Goal: Transaction & Acquisition: Purchase product/service

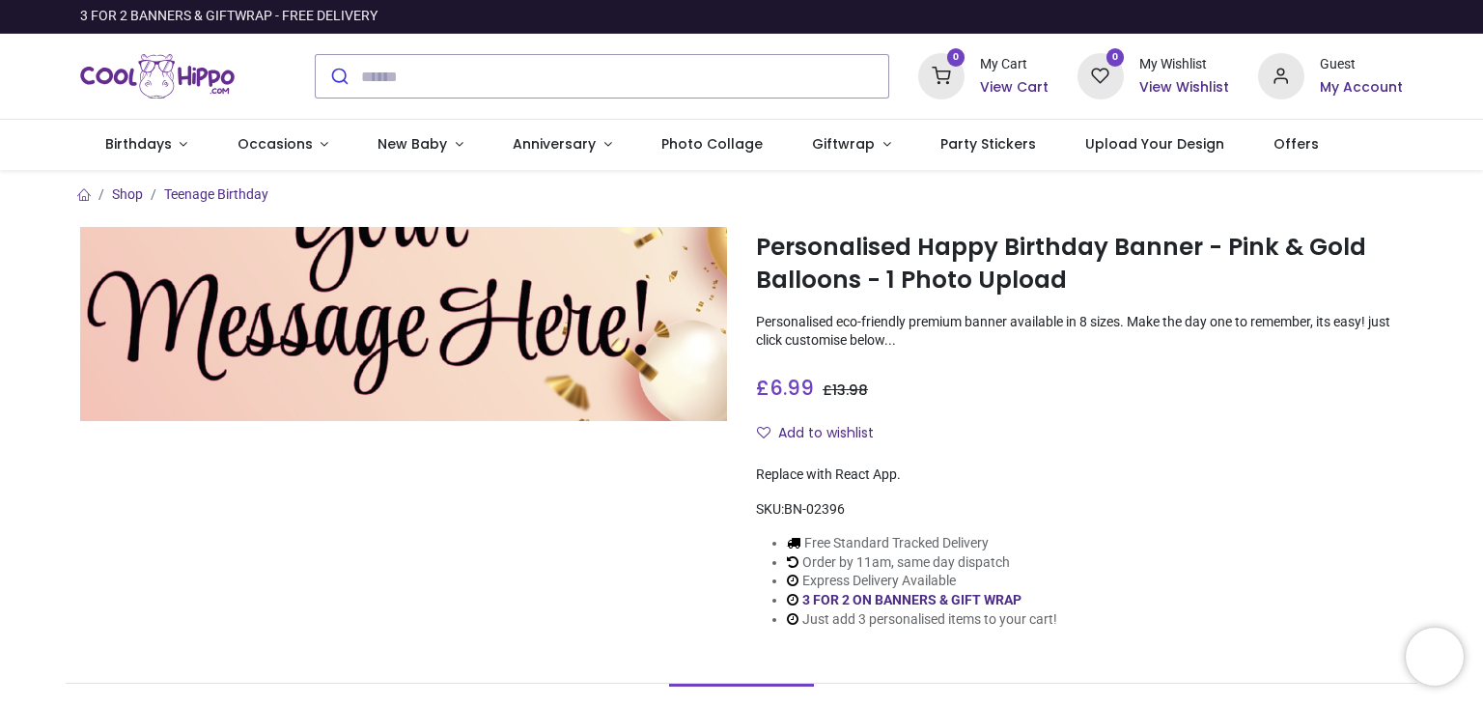
click at [452, 348] on img at bounding box center [403, 324] width 647 height 194
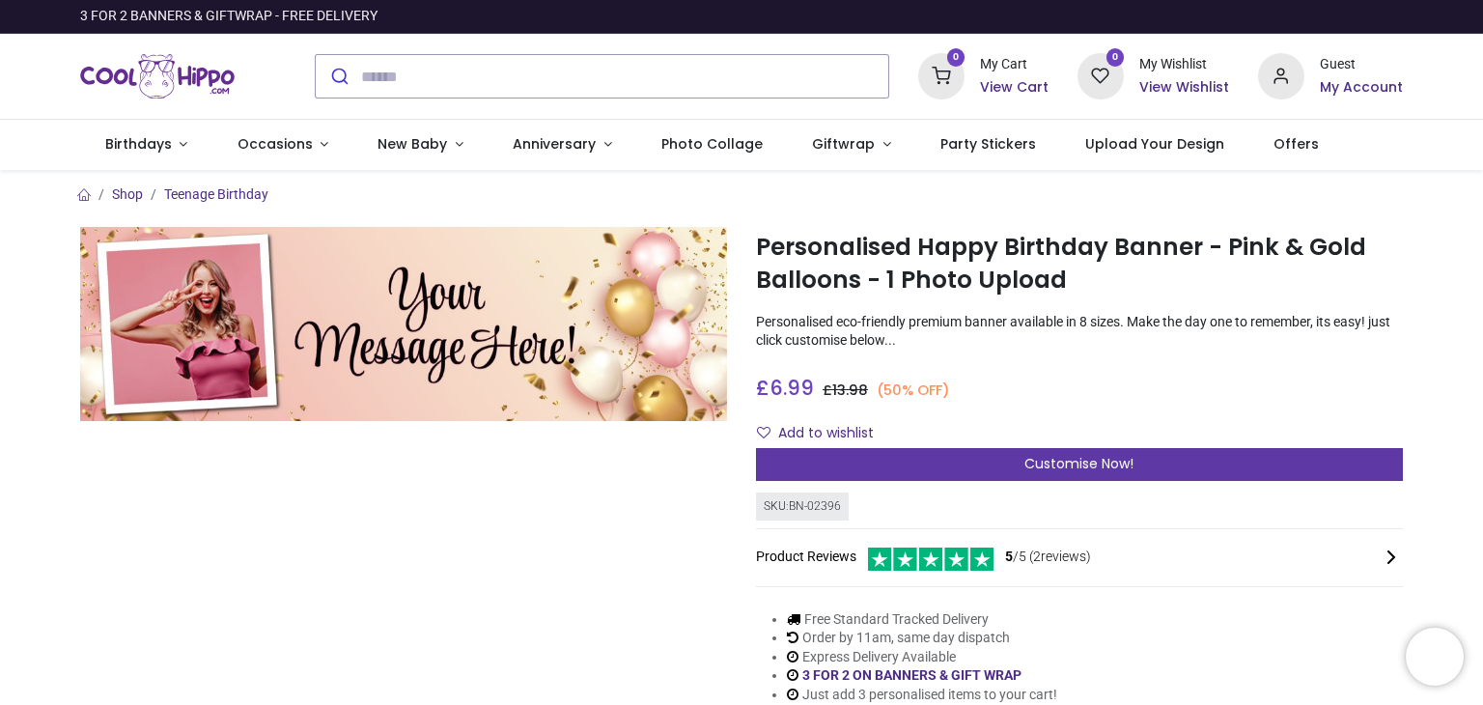
click at [1018, 467] on div "Customise Now!" at bounding box center [1079, 464] width 647 height 33
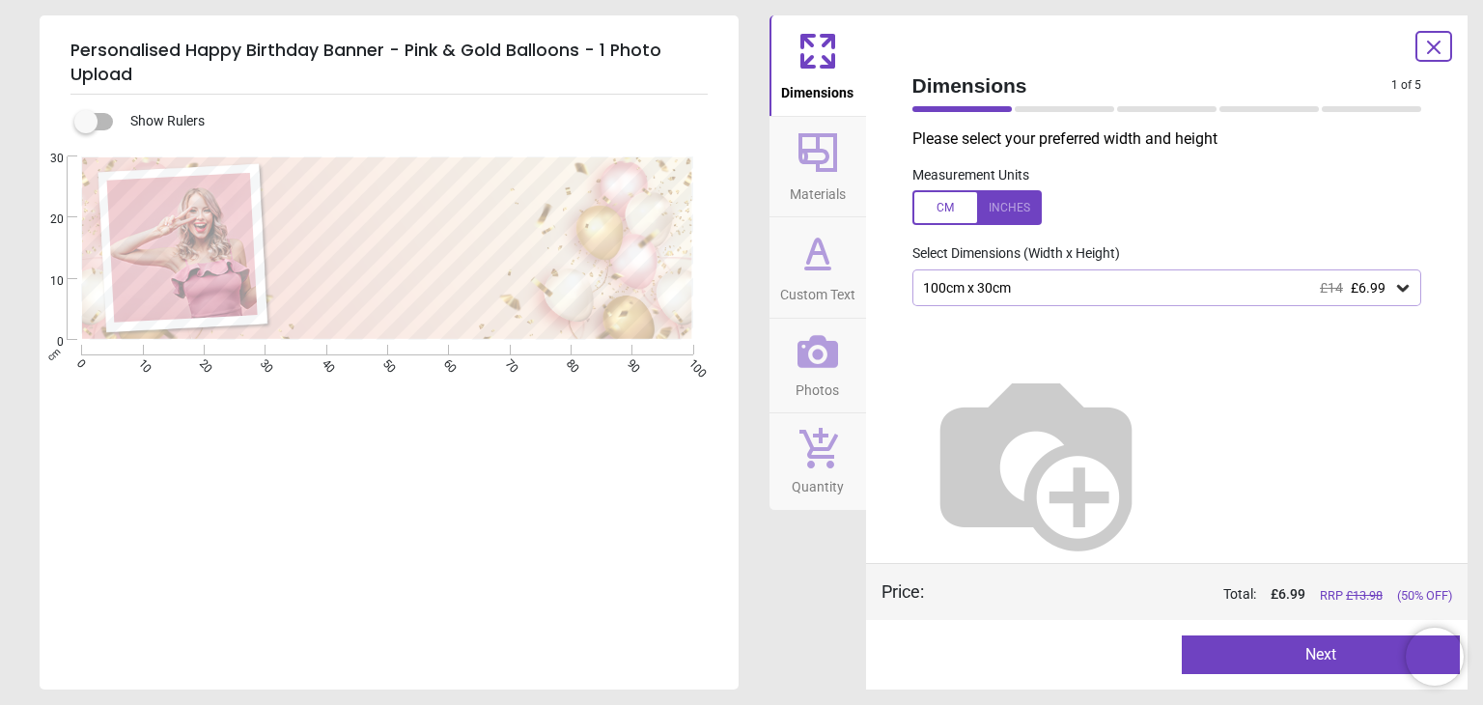
click at [419, 208] on div at bounding box center [417, 242] width 269 height 141
click at [1292, 650] on button "Next" at bounding box center [1321, 654] width 278 height 39
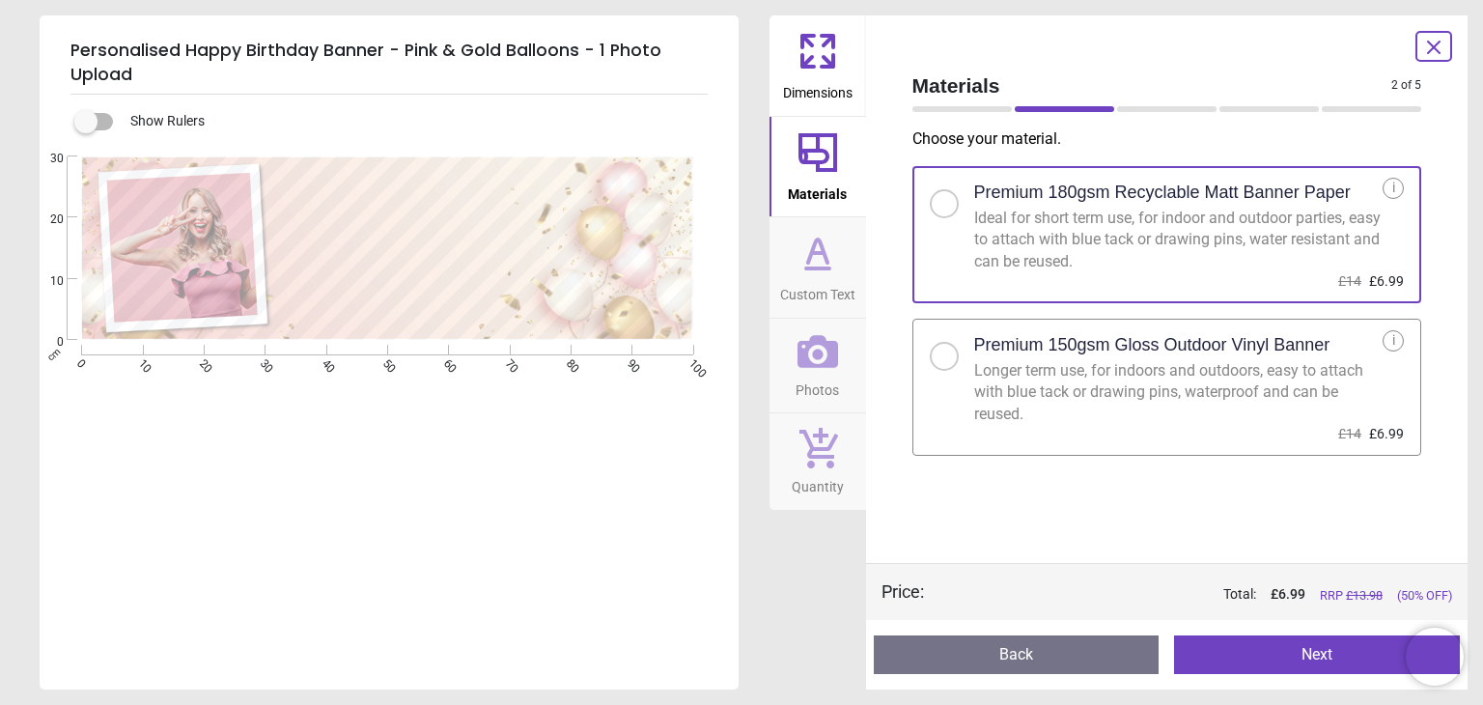
click at [1270, 649] on button "Next" at bounding box center [1317, 654] width 286 height 39
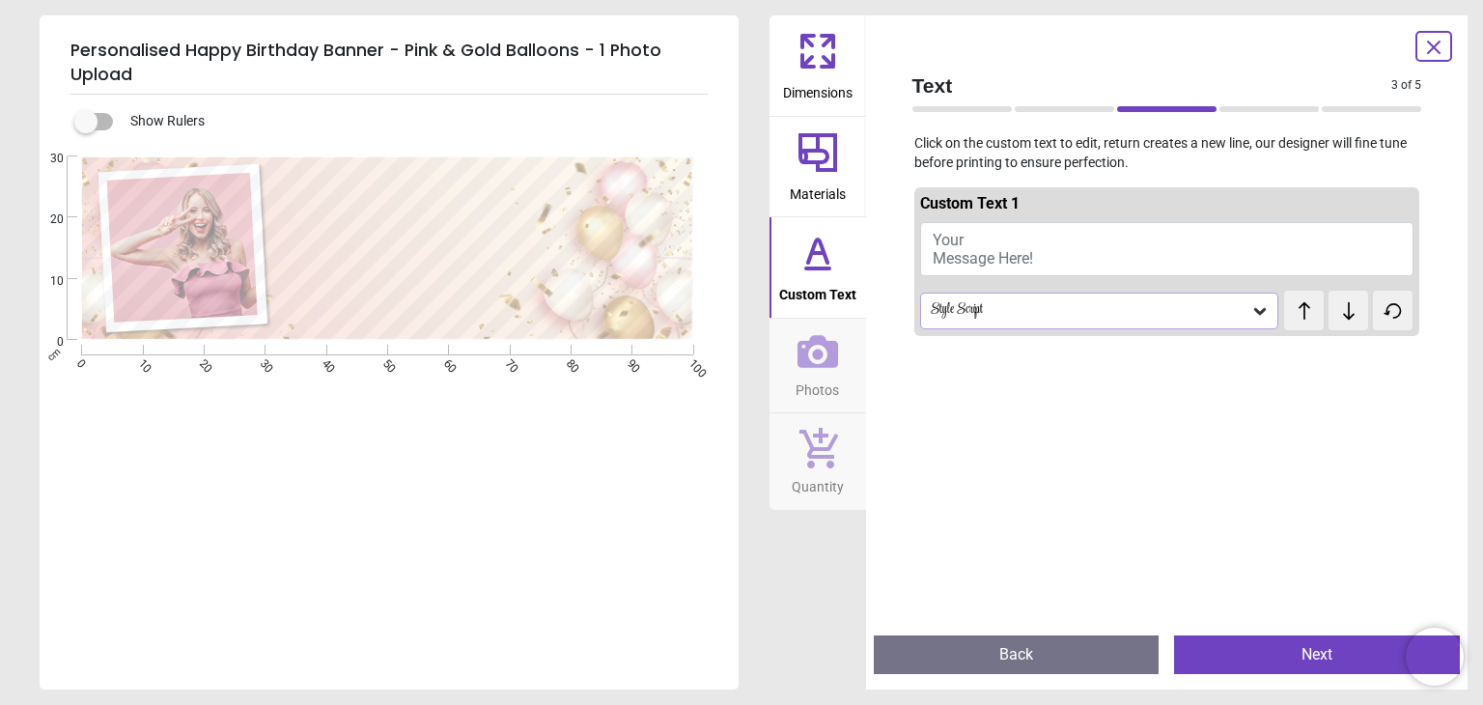
click at [999, 248] on span "Your Message Here!" at bounding box center [983, 249] width 100 height 37
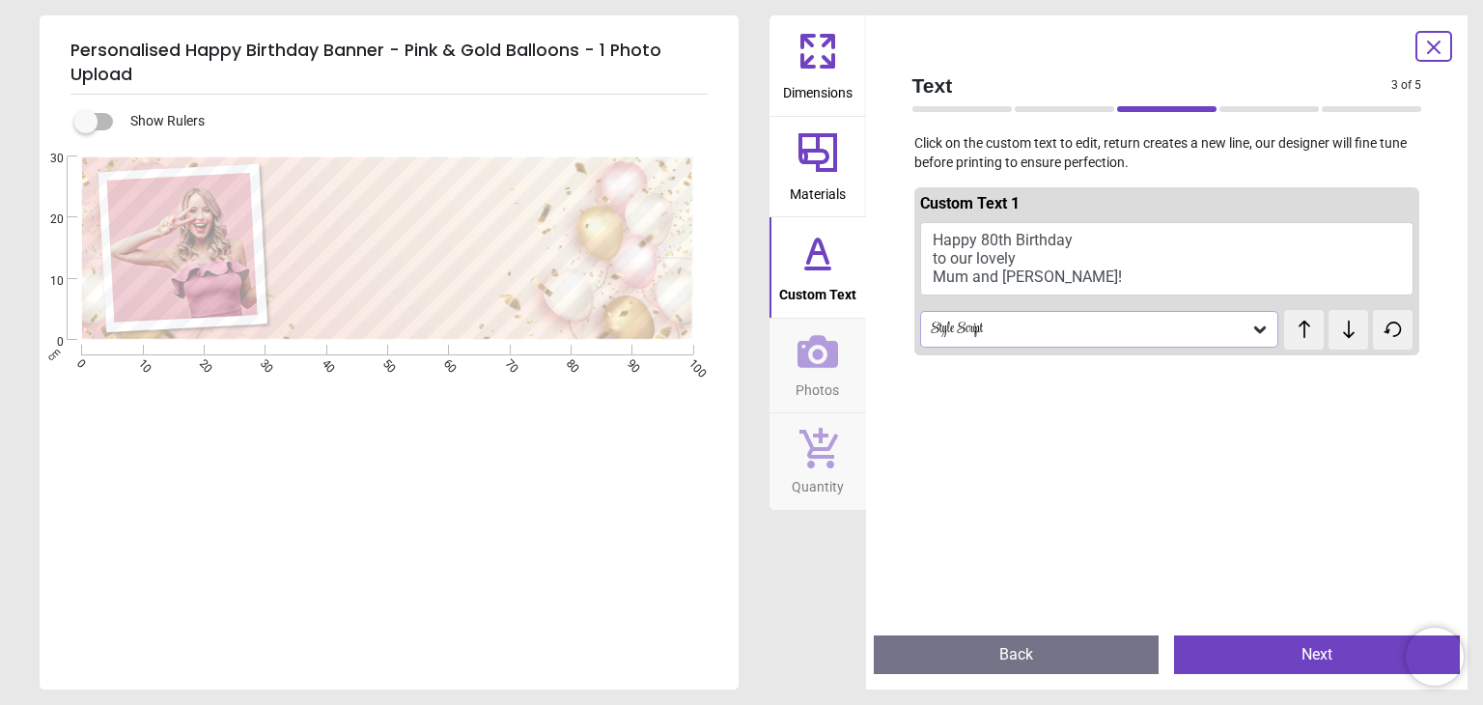
scroll to position [8, 0]
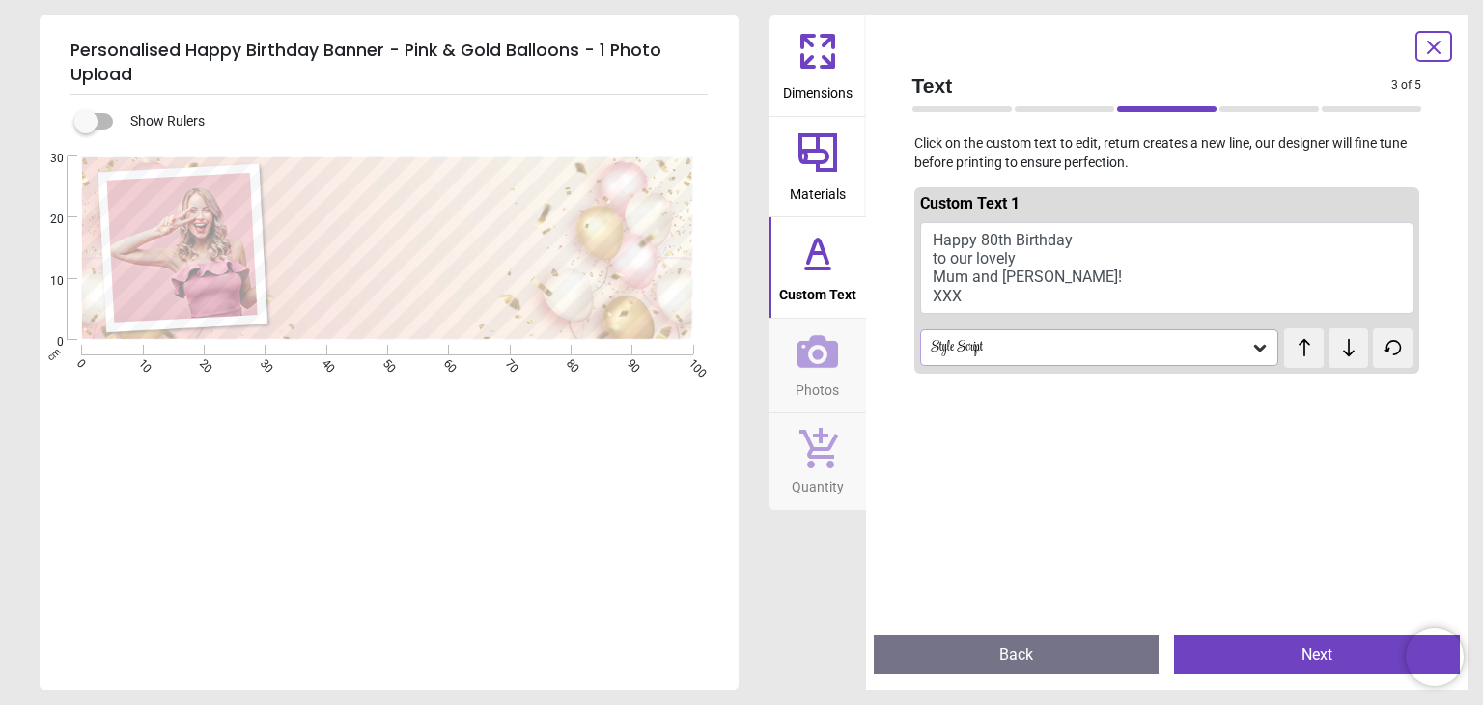
click at [470, 251] on textarea "**********" at bounding box center [417, 242] width 269 height 133
type textarea "**********"
click at [1253, 340] on icon at bounding box center [1260, 347] width 19 height 19
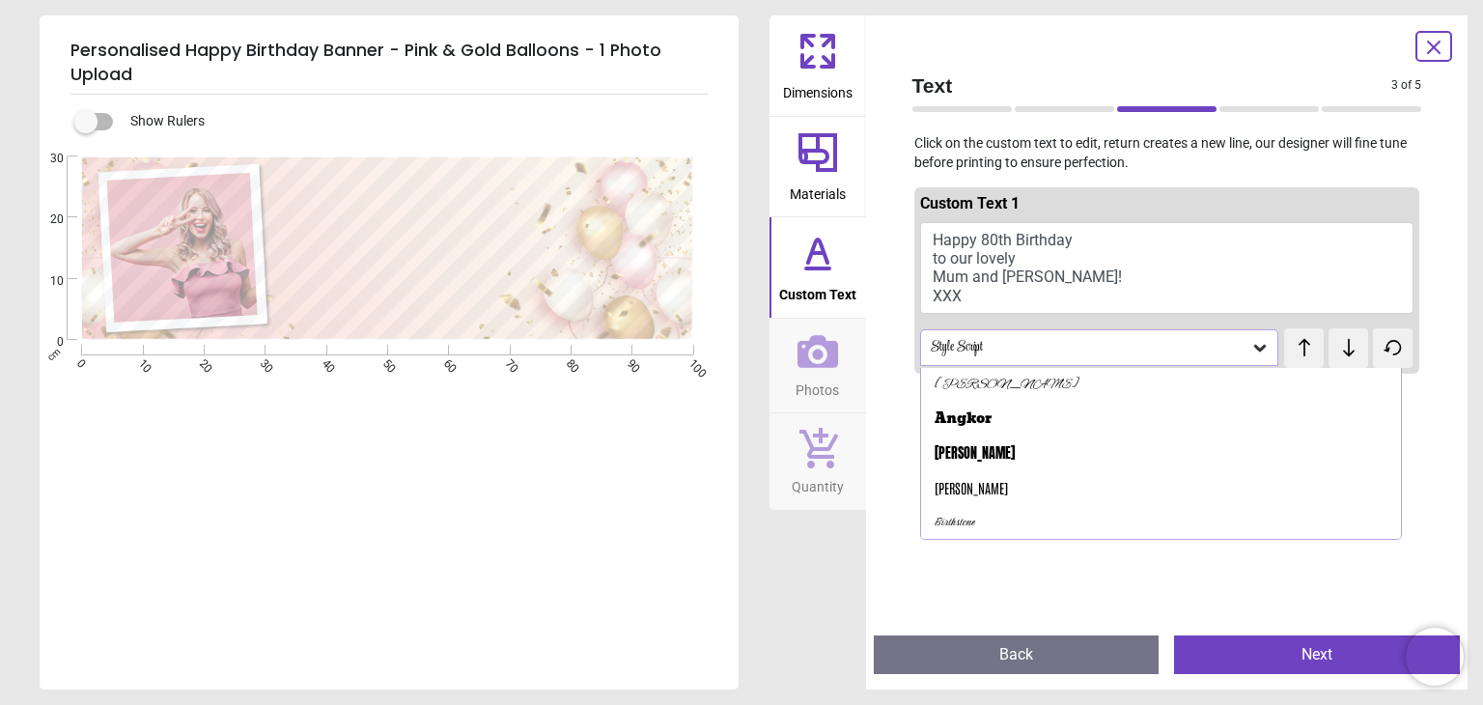
scroll to position [103, 0]
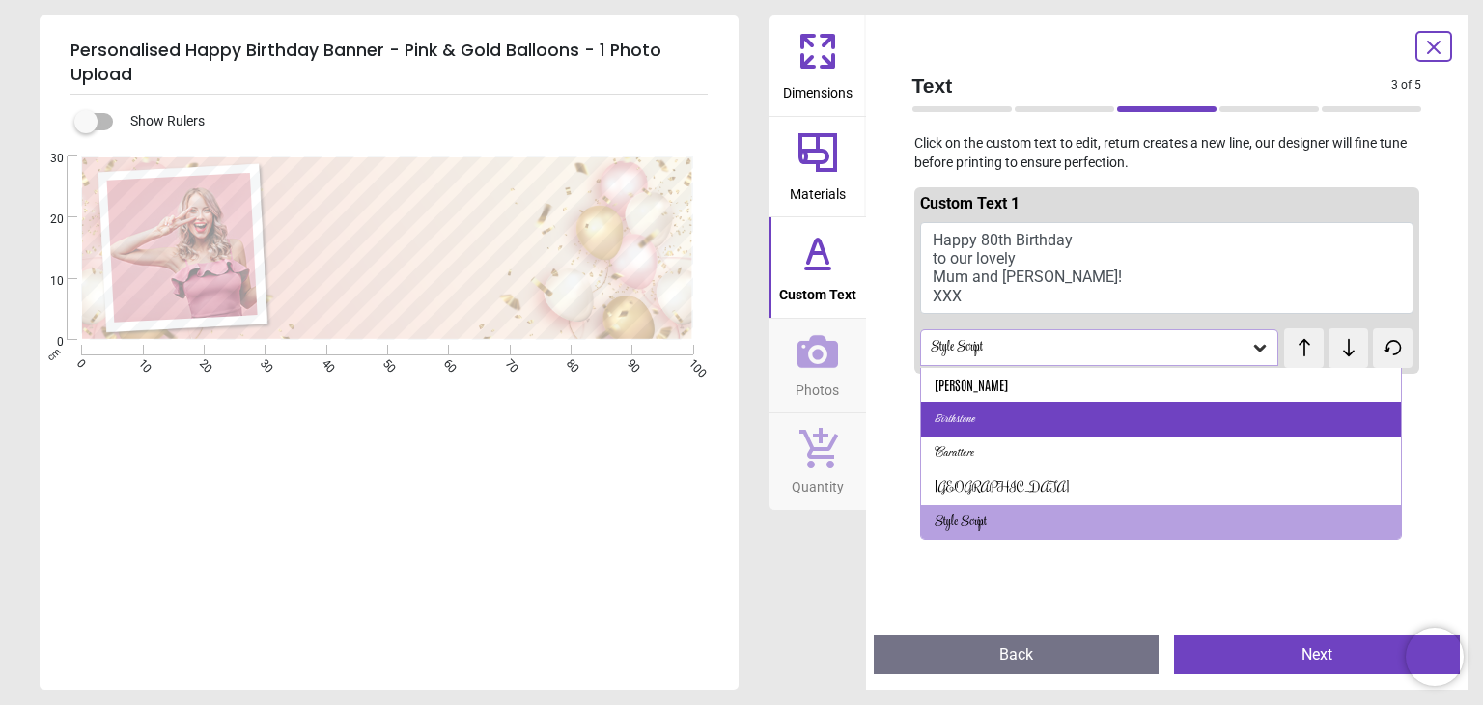
click at [983, 405] on div "Birthstone" at bounding box center [1161, 419] width 480 height 35
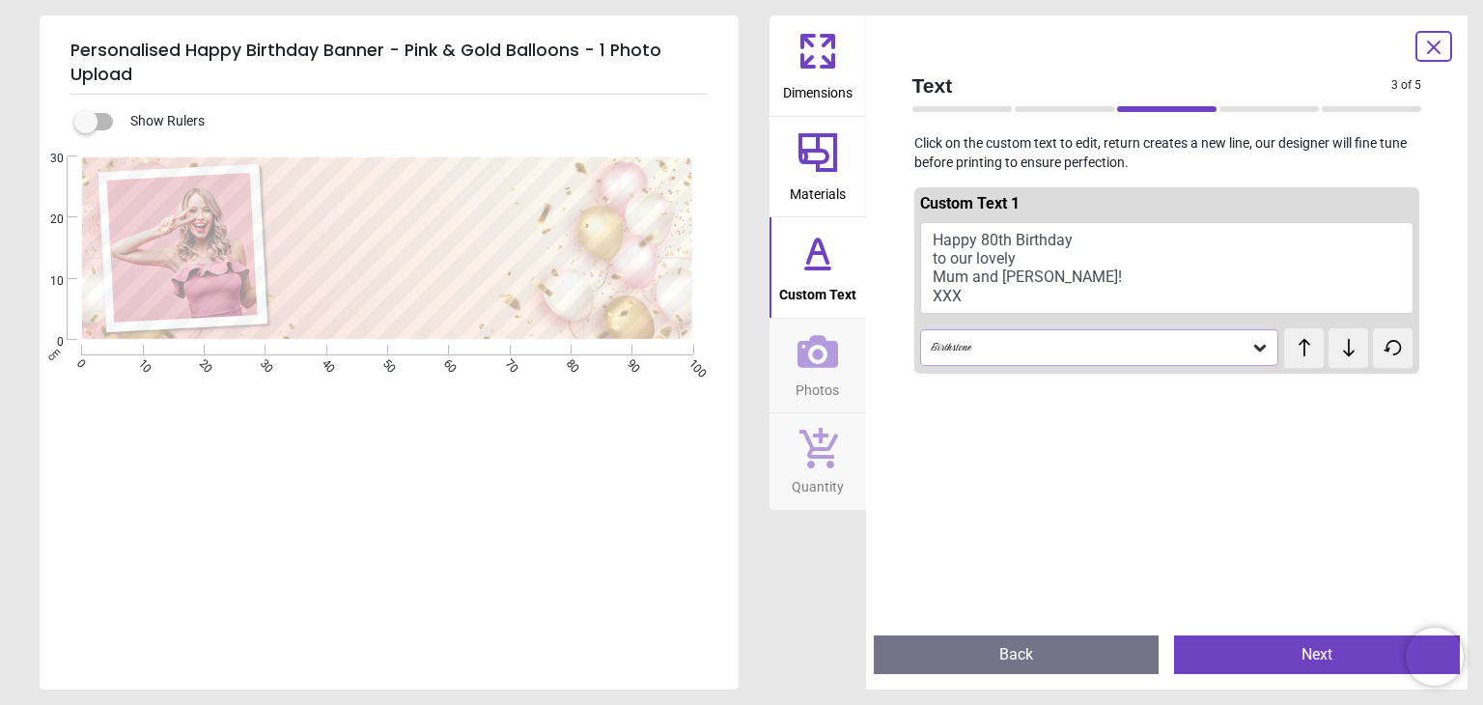
scroll to position [3, 0]
click at [1256, 346] on icon at bounding box center [1260, 347] width 19 height 19
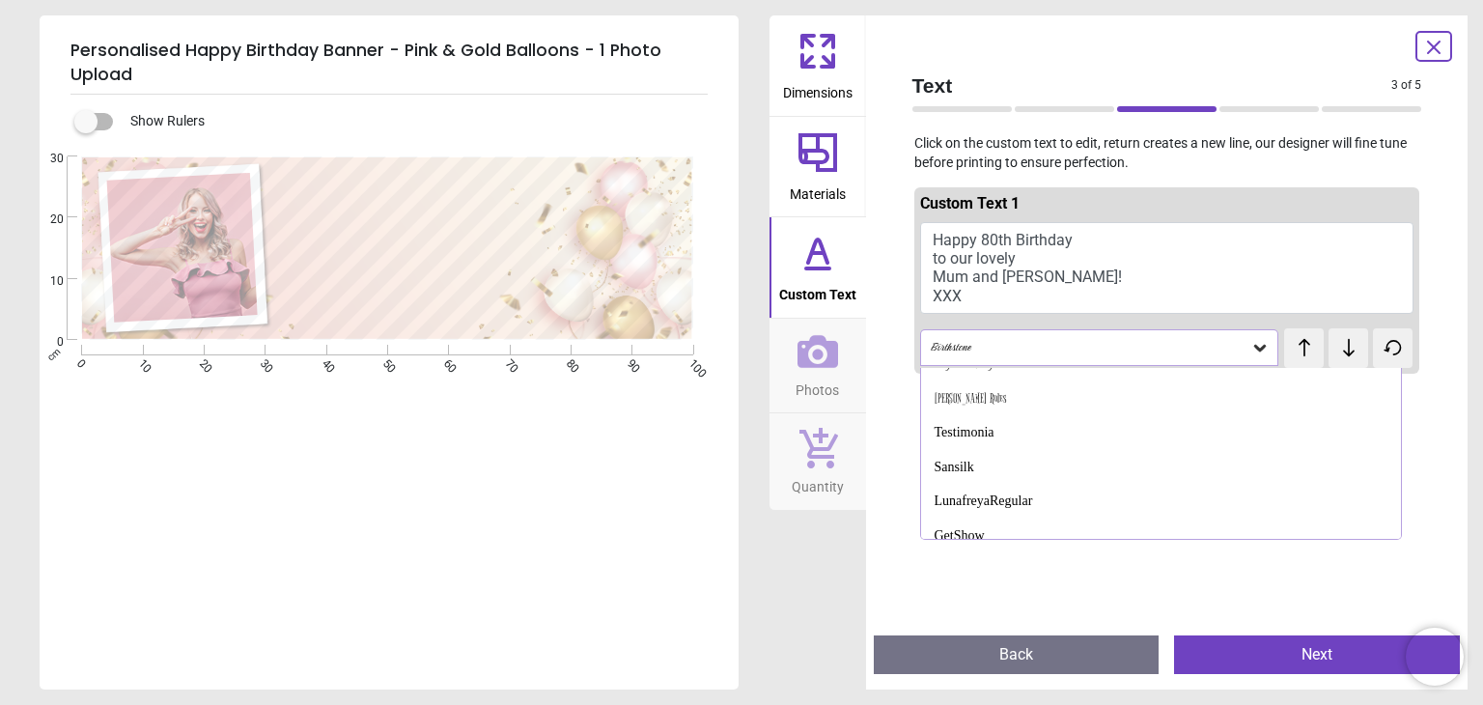
scroll to position [807, 0]
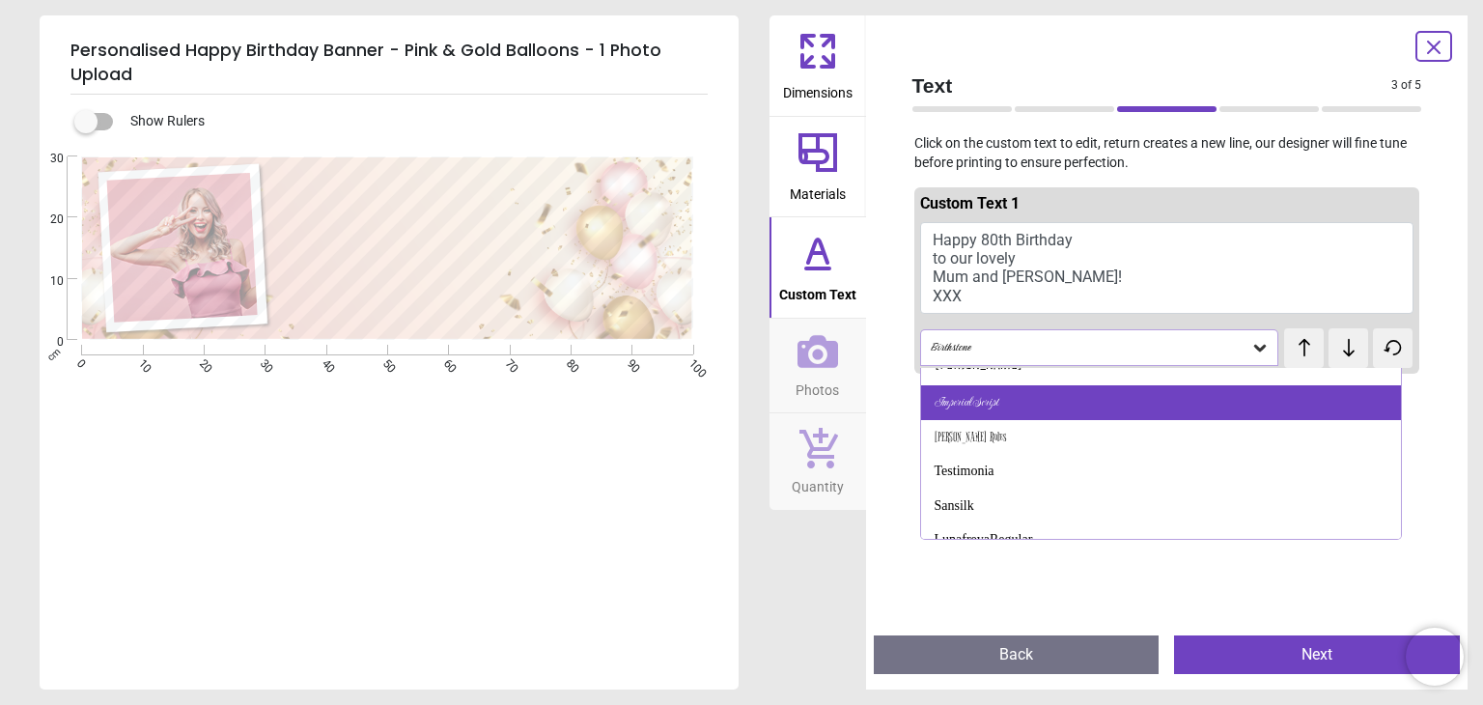
click at [1061, 399] on div "Imperial Script" at bounding box center [1161, 402] width 480 height 35
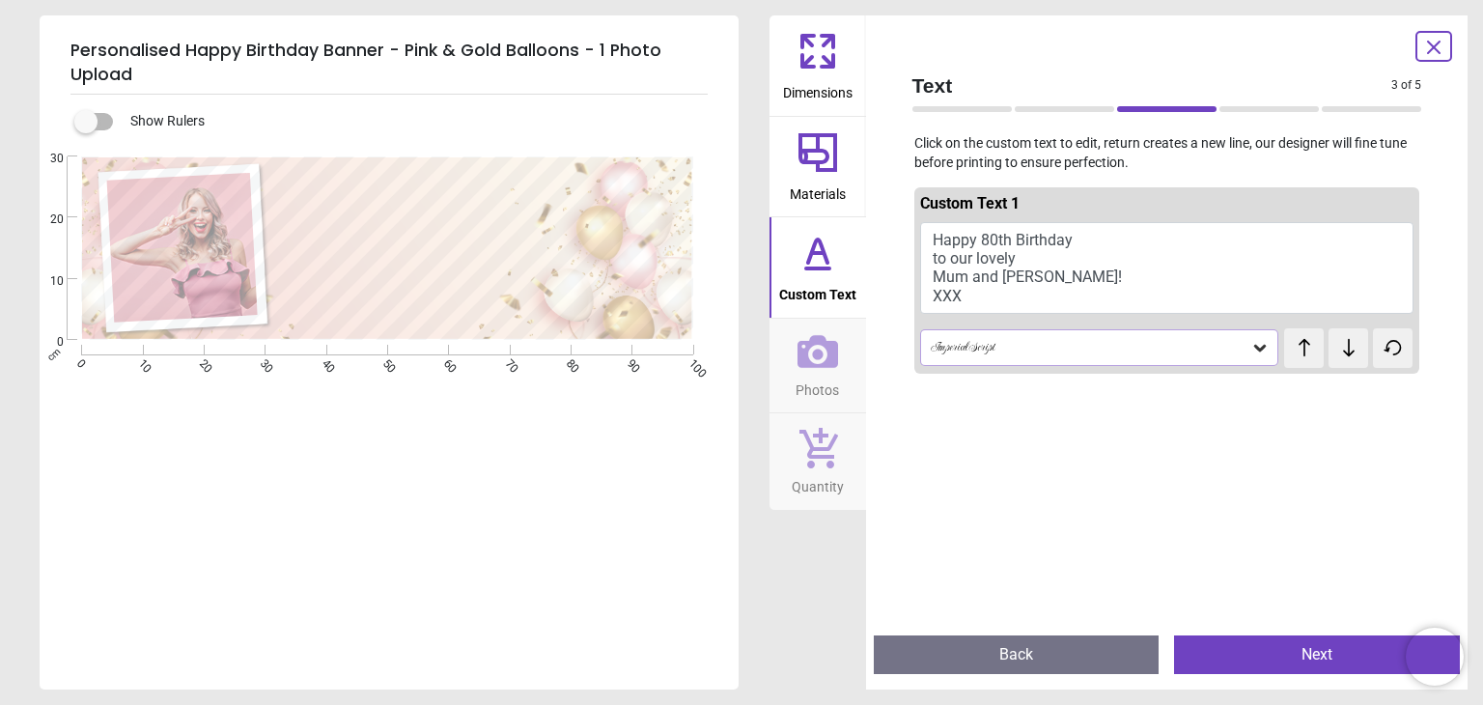
click at [1251, 346] on icon at bounding box center [1260, 347] width 19 height 19
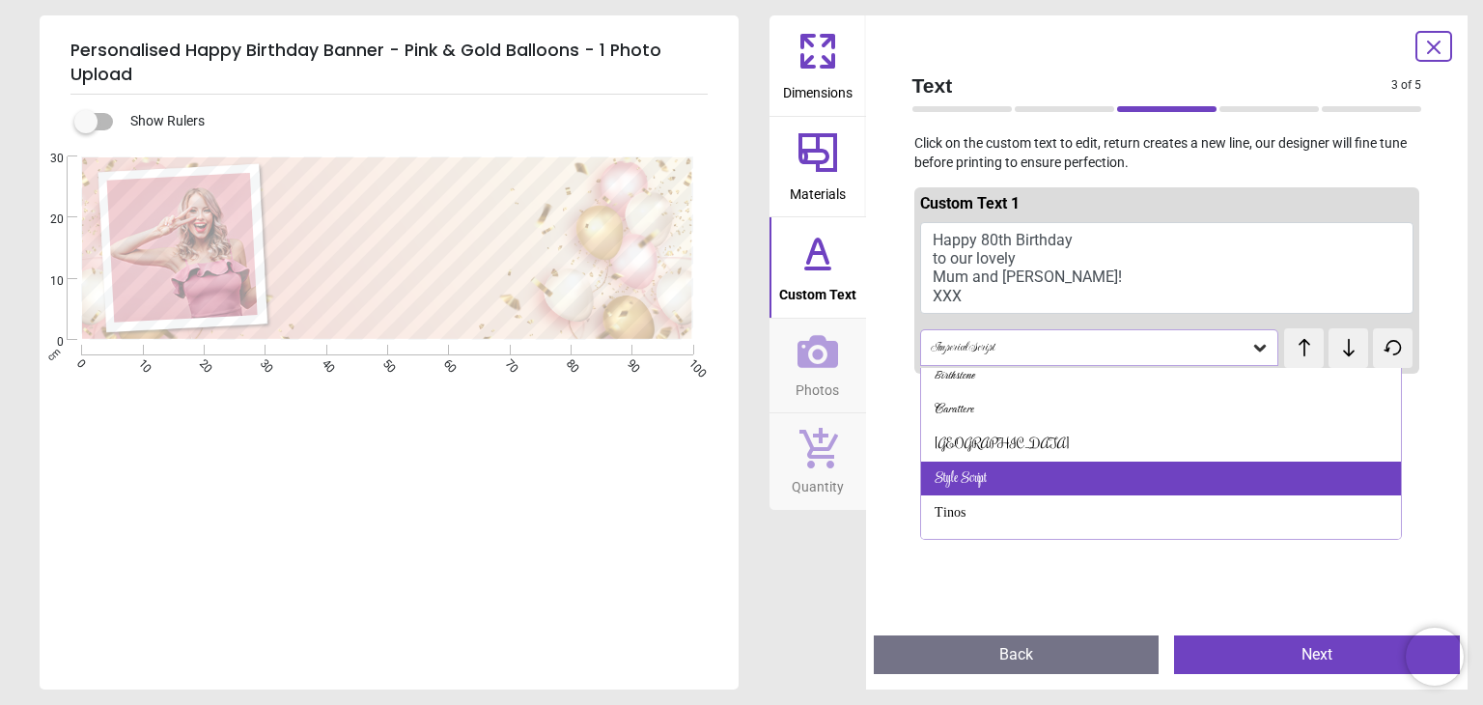
click at [981, 464] on div "Style Script" at bounding box center [1161, 479] width 480 height 35
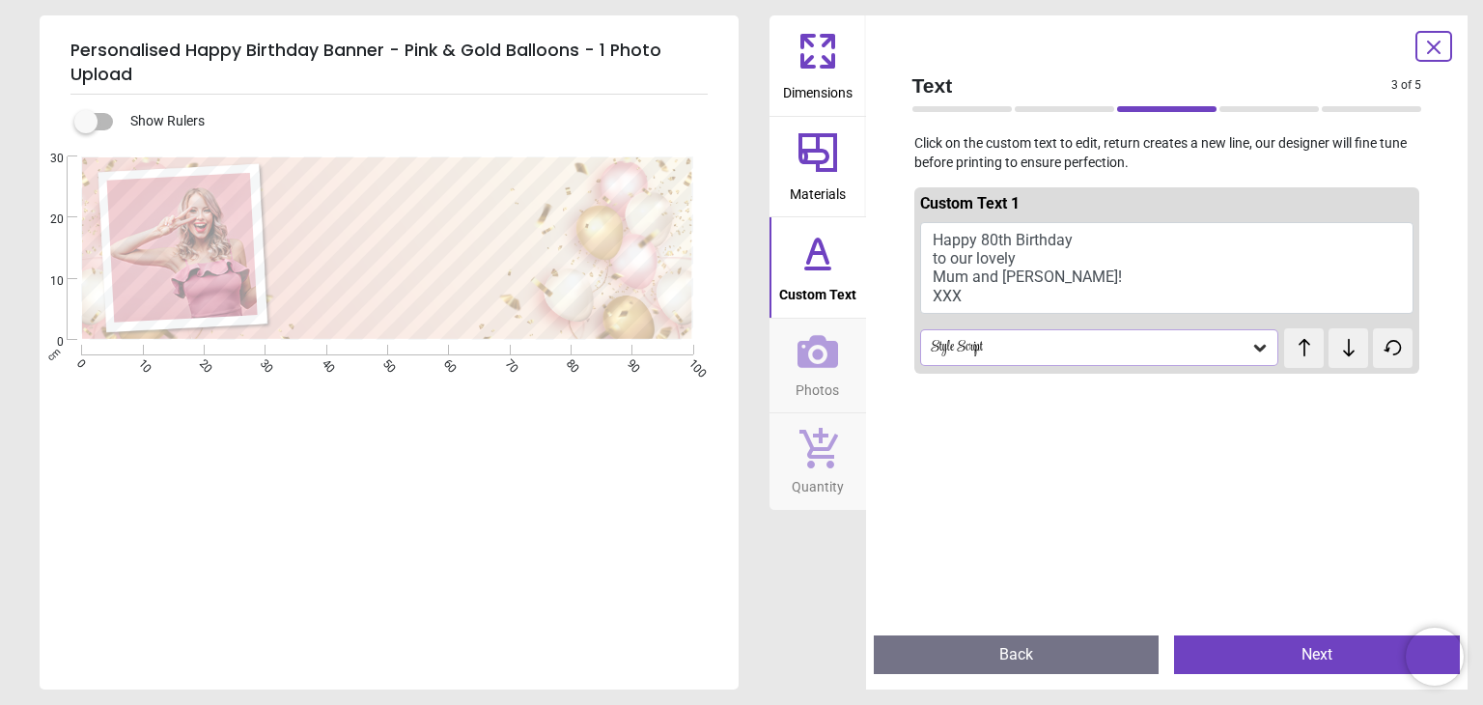
click at [467, 262] on textarea "**********" at bounding box center [417, 242] width 269 height 131
click at [470, 255] on textarea "**********" at bounding box center [417, 242] width 269 height 131
drag, startPoint x: 301, startPoint y: 187, endPoint x: 486, endPoint y: 291, distance: 211.4
click at [486, 291] on textarea "**********" at bounding box center [417, 242] width 269 height 131
click at [1254, 348] on icon at bounding box center [1260, 349] width 12 height 7
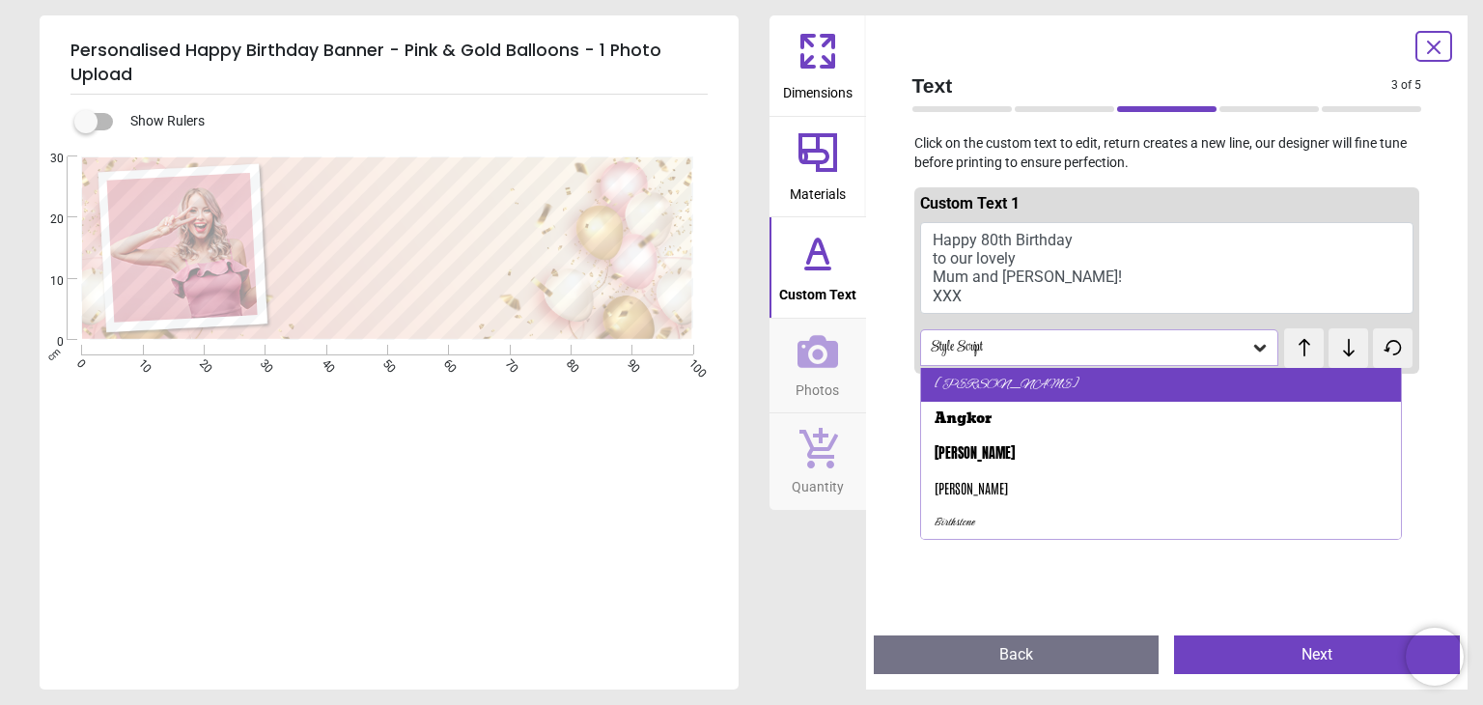
click at [1031, 395] on div "[PERSON_NAME]" at bounding box center [1161, 385] width 480 height 35
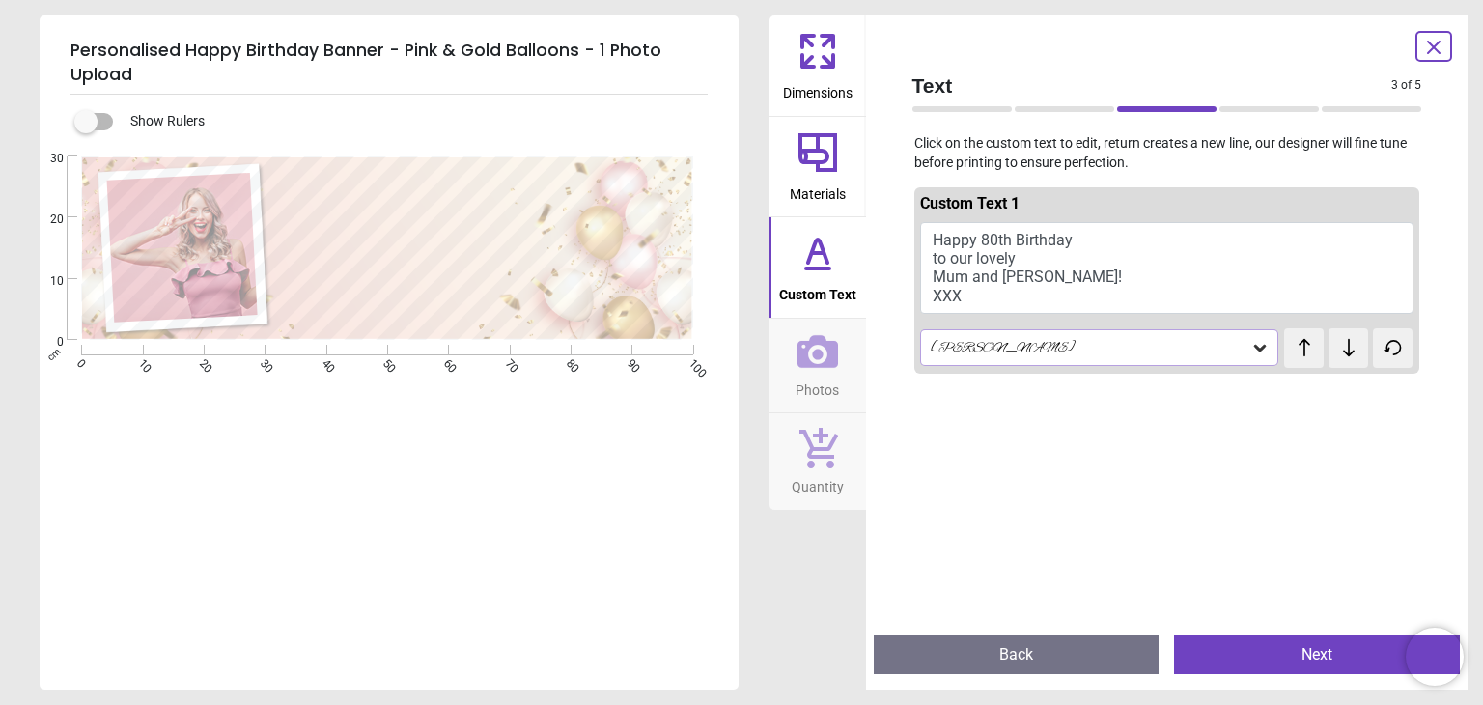
click at [1255, 347] on icon at bounding box center [1260, 349] width 12 height 7
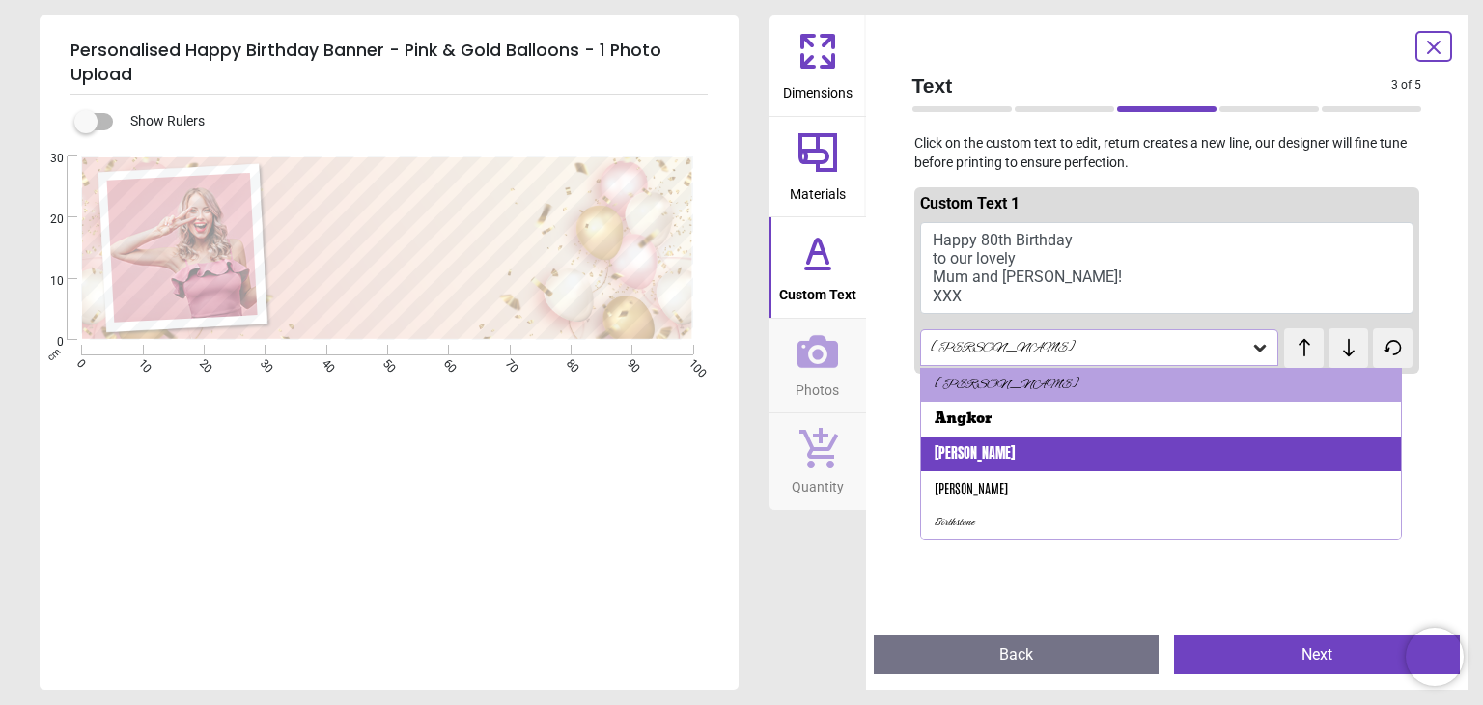
click at [1144, 454] on div "[PERSON_NAME]" at bounding box center [1161, 453] width 480 height 35
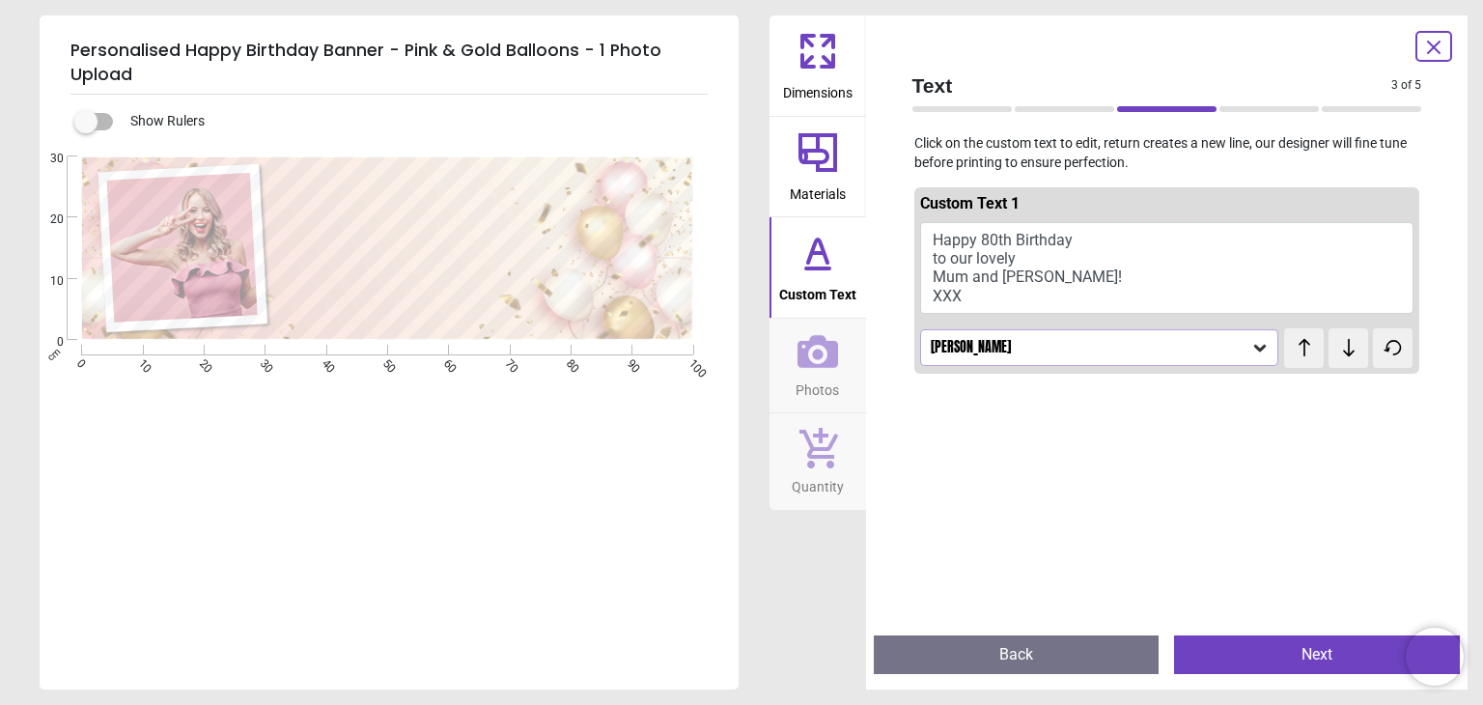
click at [1251, 350] on icon at bounding box center [1260, 347] width 19 height 19
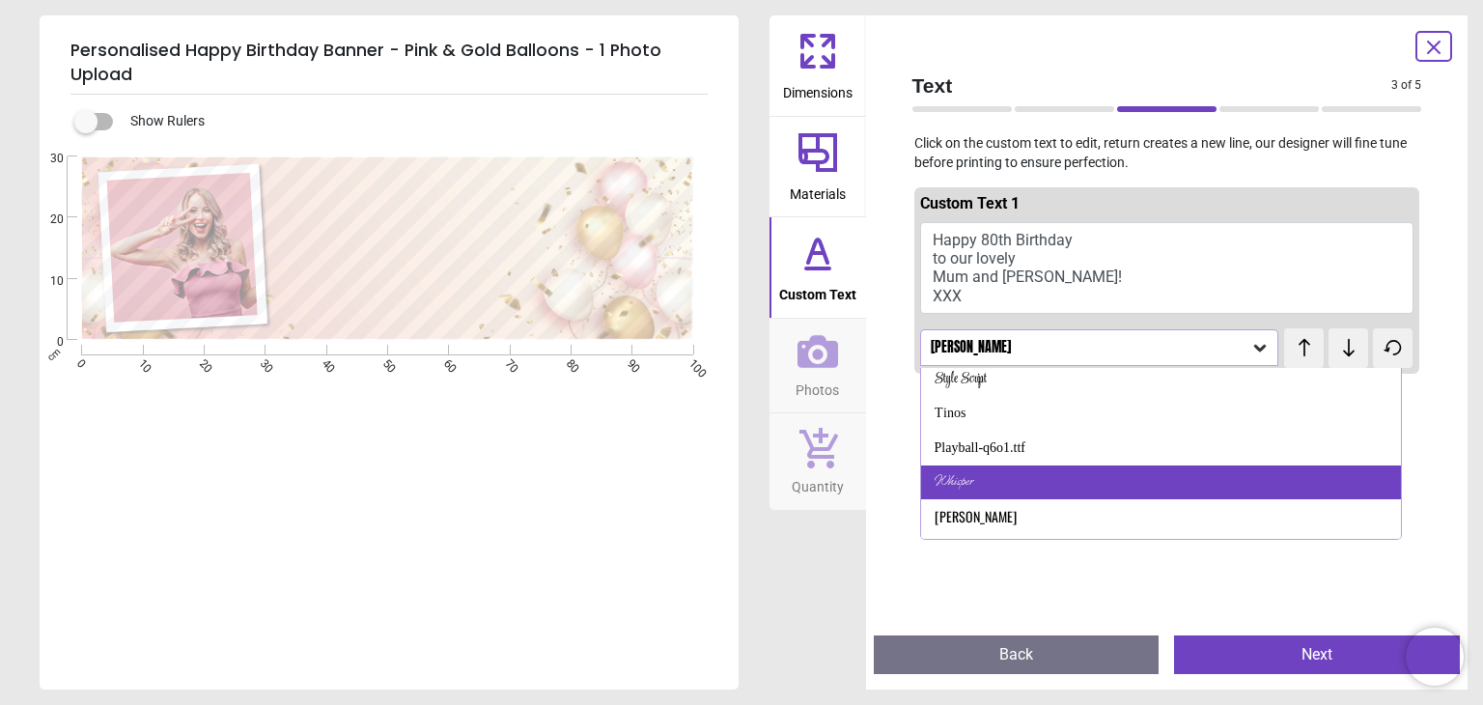
click at [1098, 497] on div "Whisper" at bounding box center [1161, 482] width 480 height 35
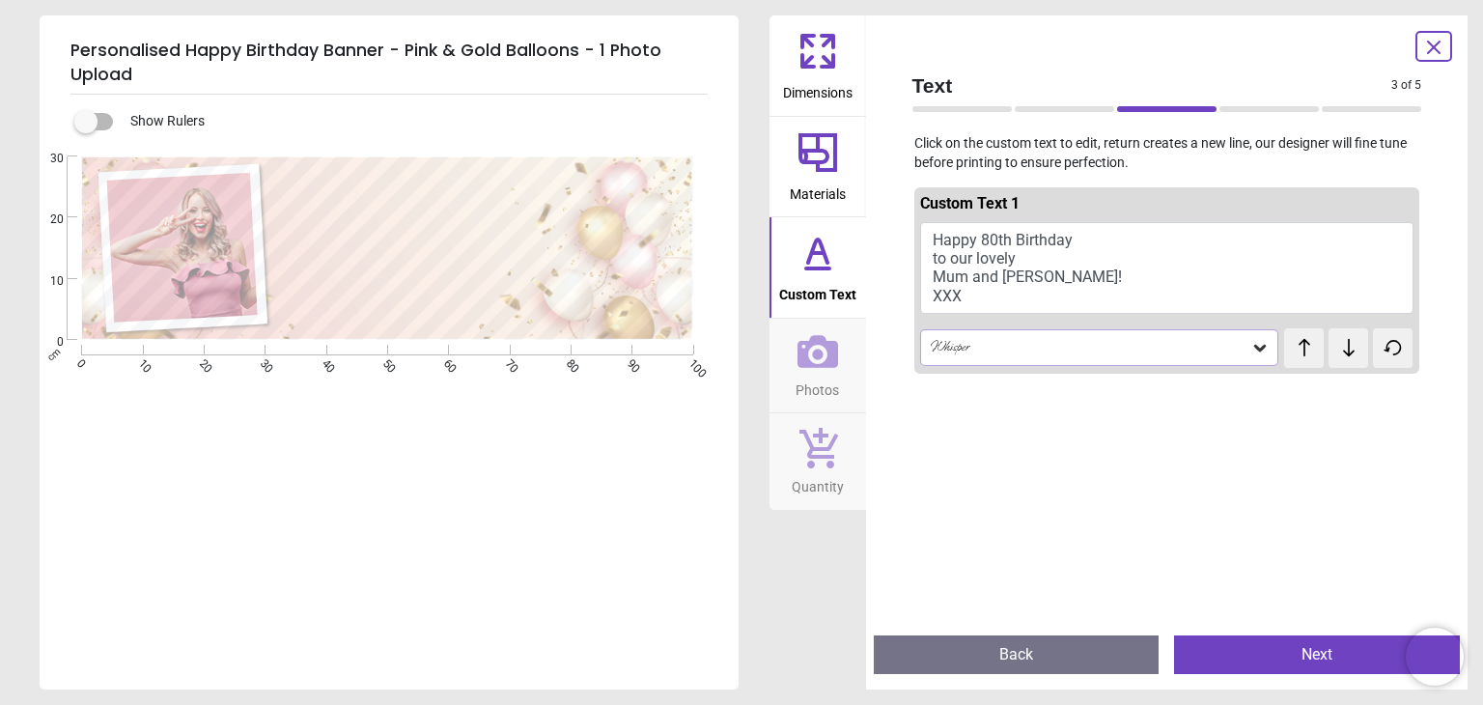
click at [1252, 345] on icon at bounding box center [1260, 347] width 19 height 19
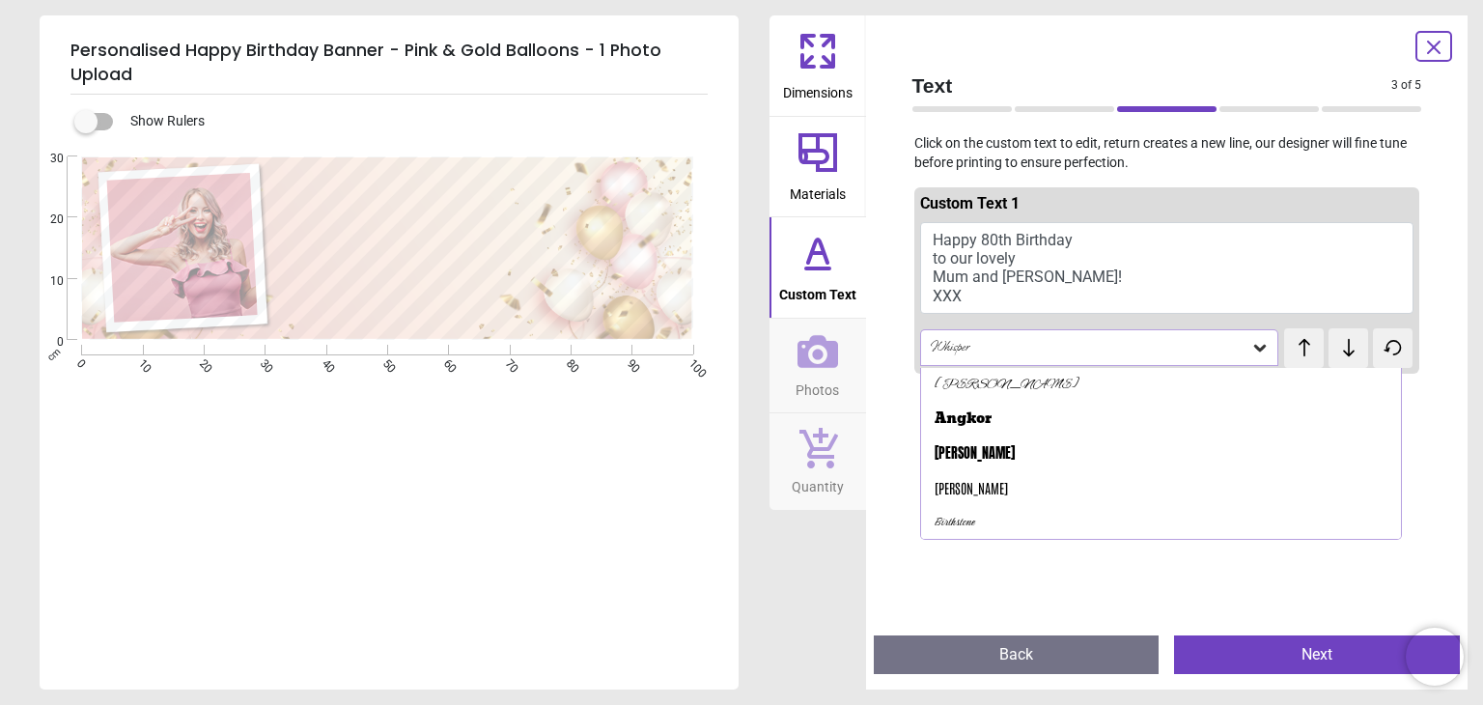
scroll to position [206, 0]
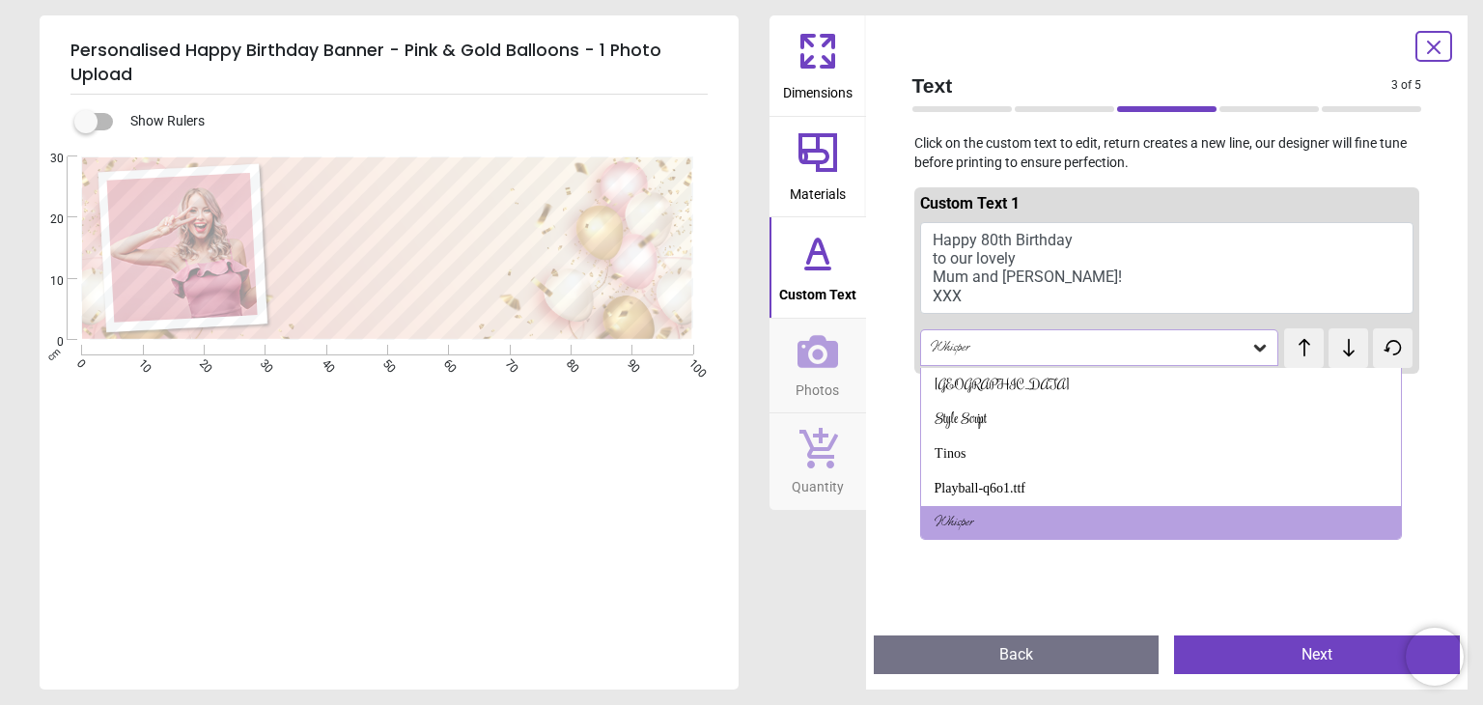
click at [837, 270] on icon at bounding box center [818, 253] width 46 height 46
click at [808, 268] on icon at bounding box center [817, 268] width 23 height 0
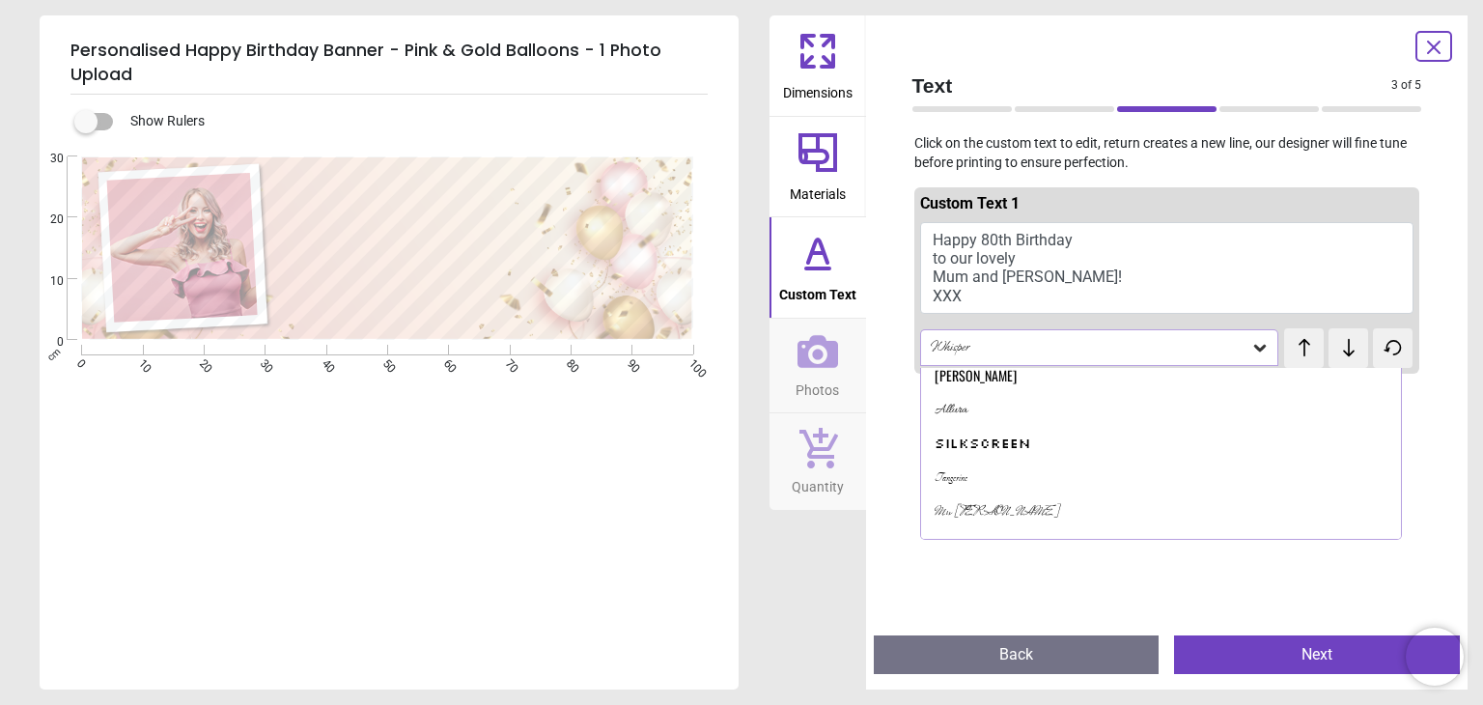
scroll to position [452, 0]
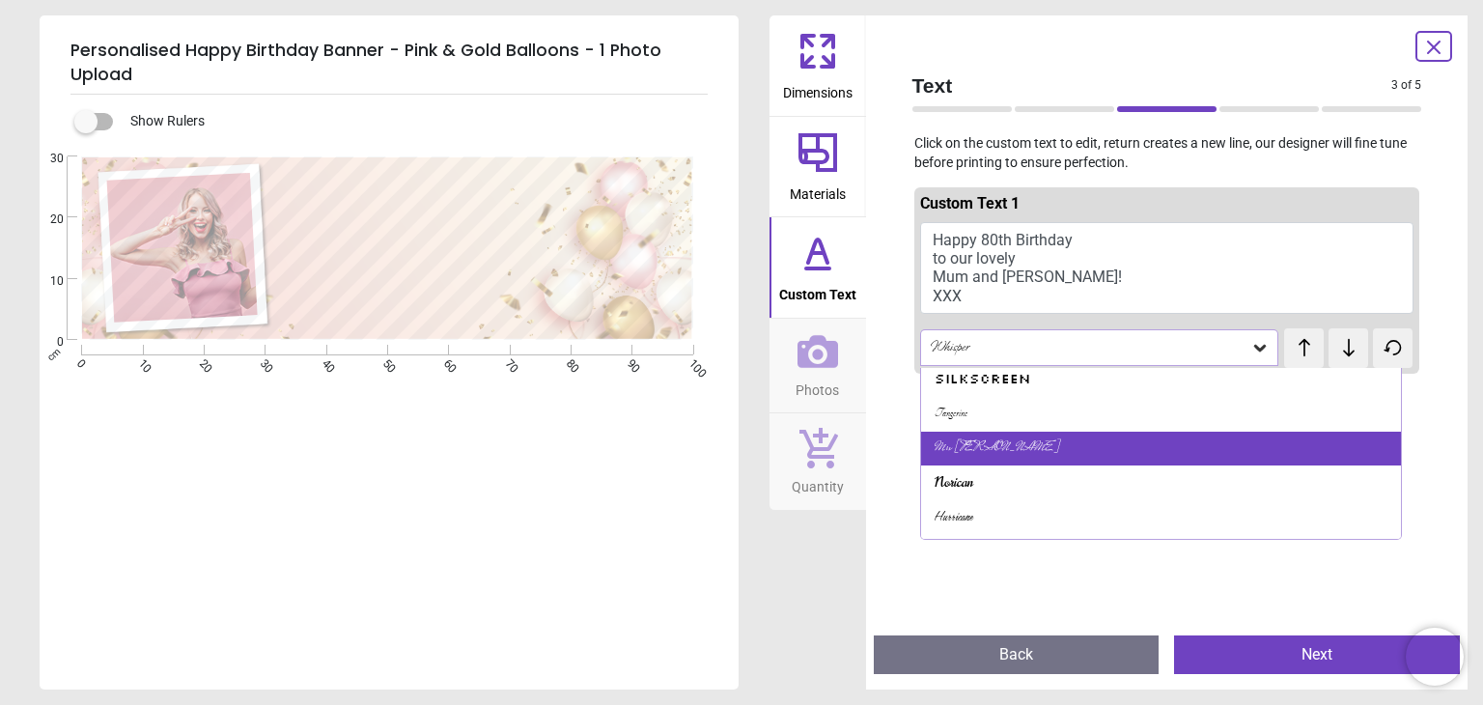
click at [1078, 451] on div "Mrs [PERSON_NAME]" at bounding box center [1161, 449] width 480 height 35
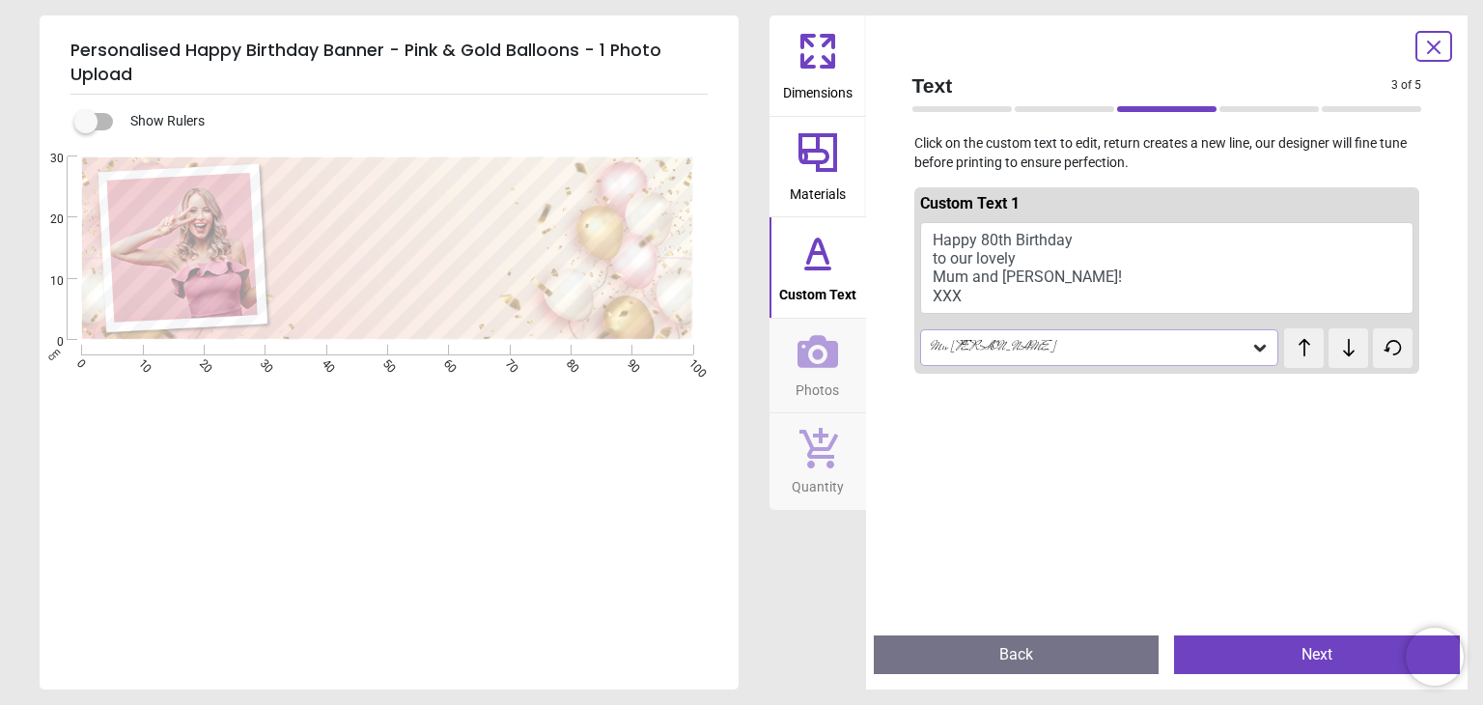
click at [1251, 352] on icon at bounding box center [1260, 347] width 19 height 19
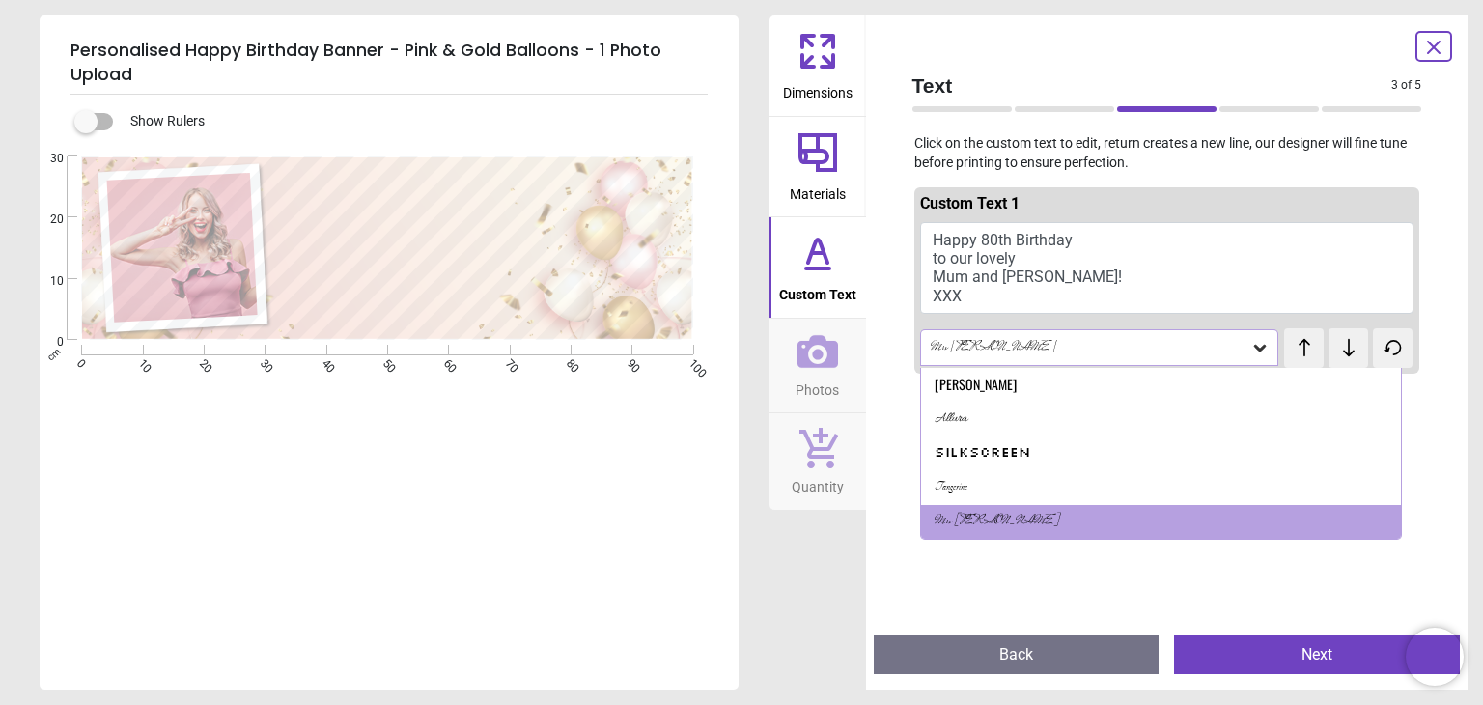
scroll to position [494, 0]
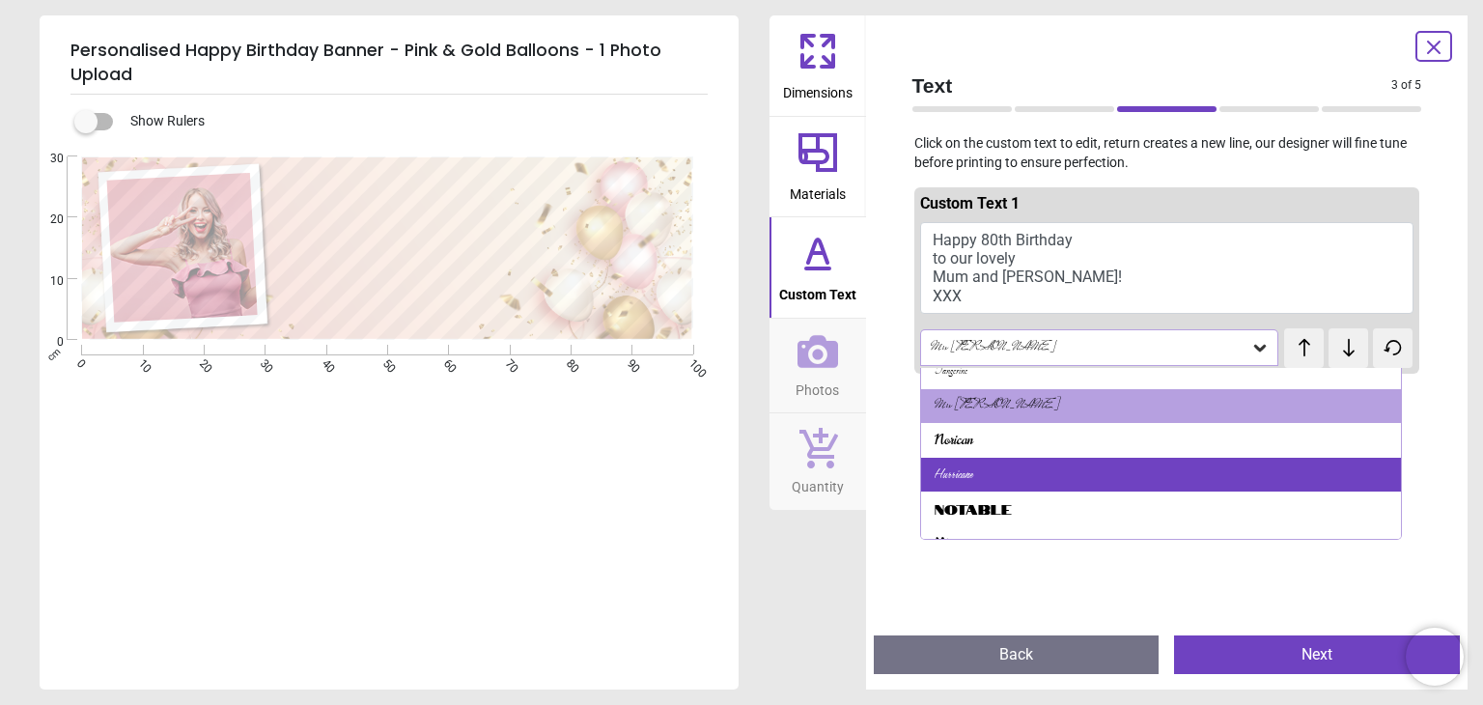
click at [1100, 477] on div "Hurricane" at bounding box center [1161, 475] width 480 height 35
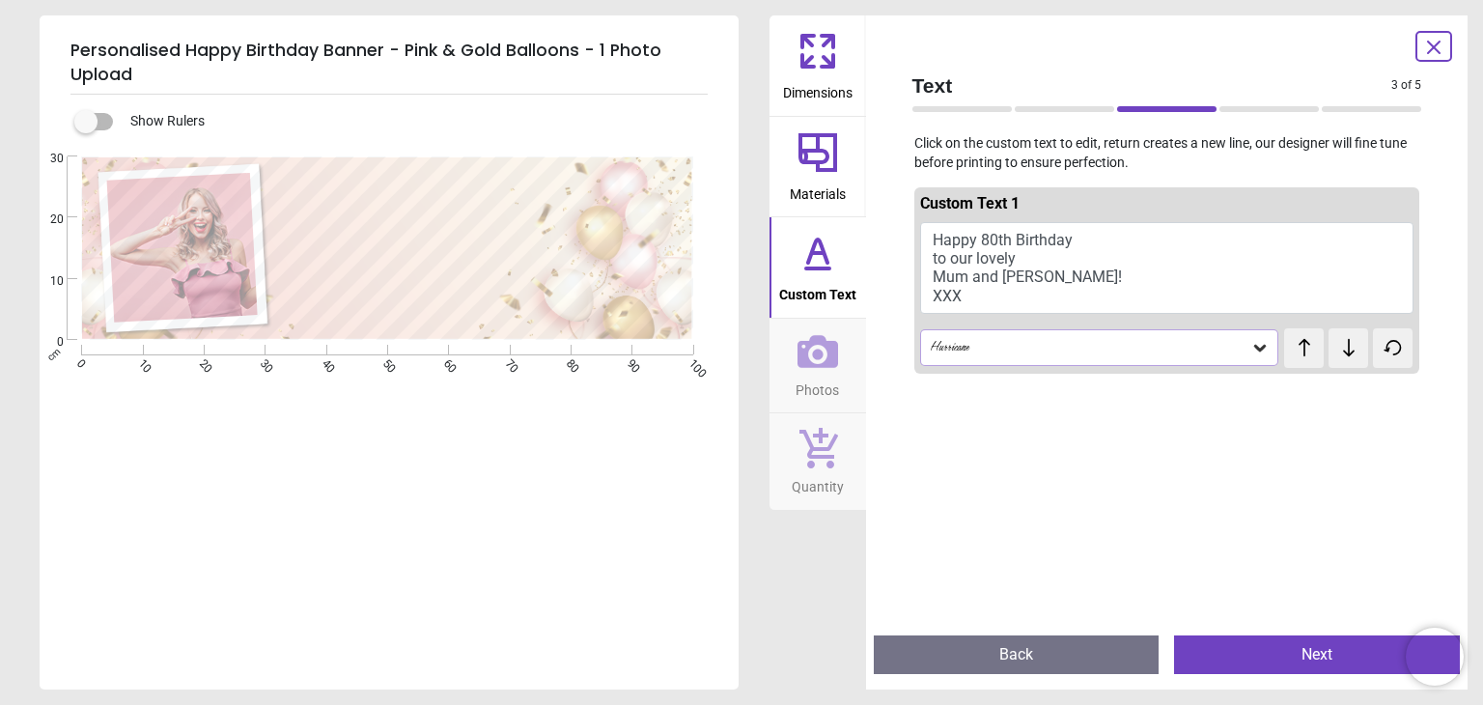
click at [1254, 350] on icon at bounding box center [1260, 349] width 12 height 7
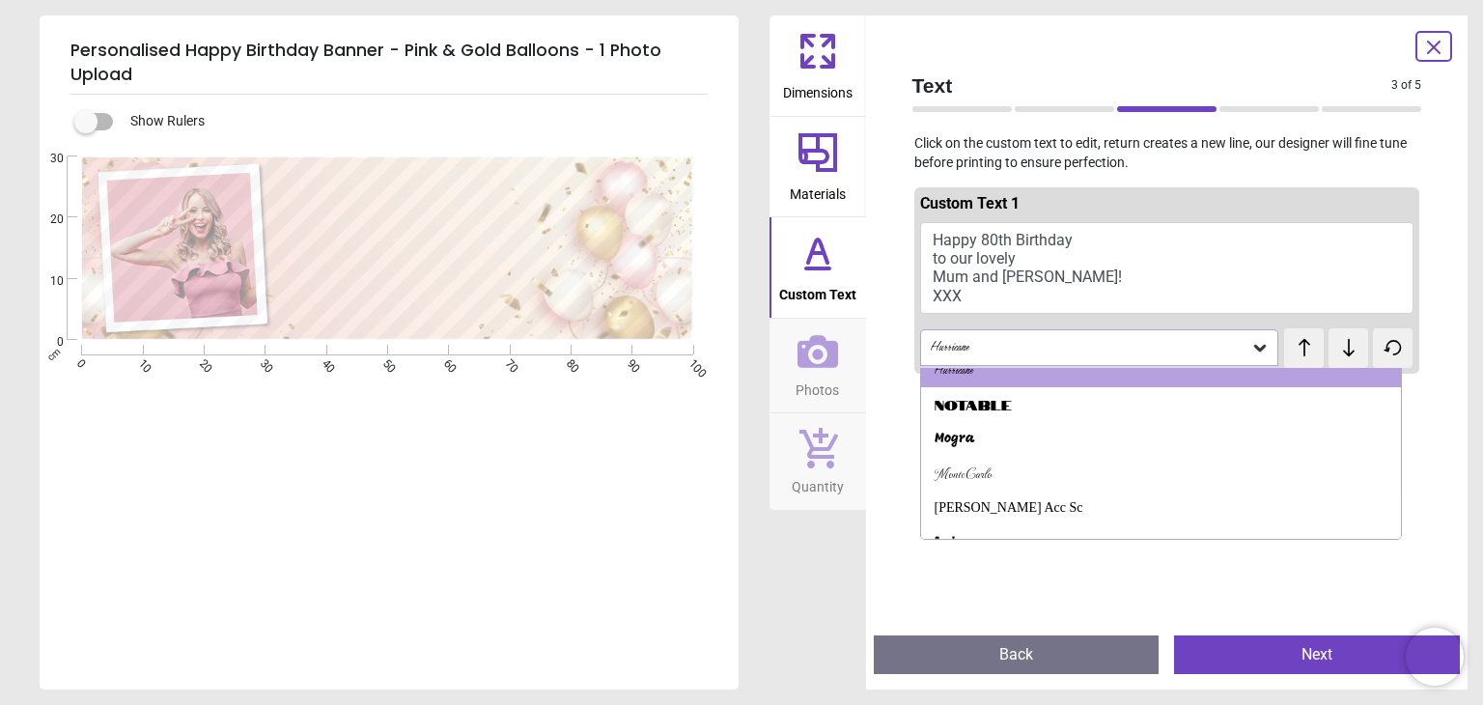
scroll to position [634, 0]
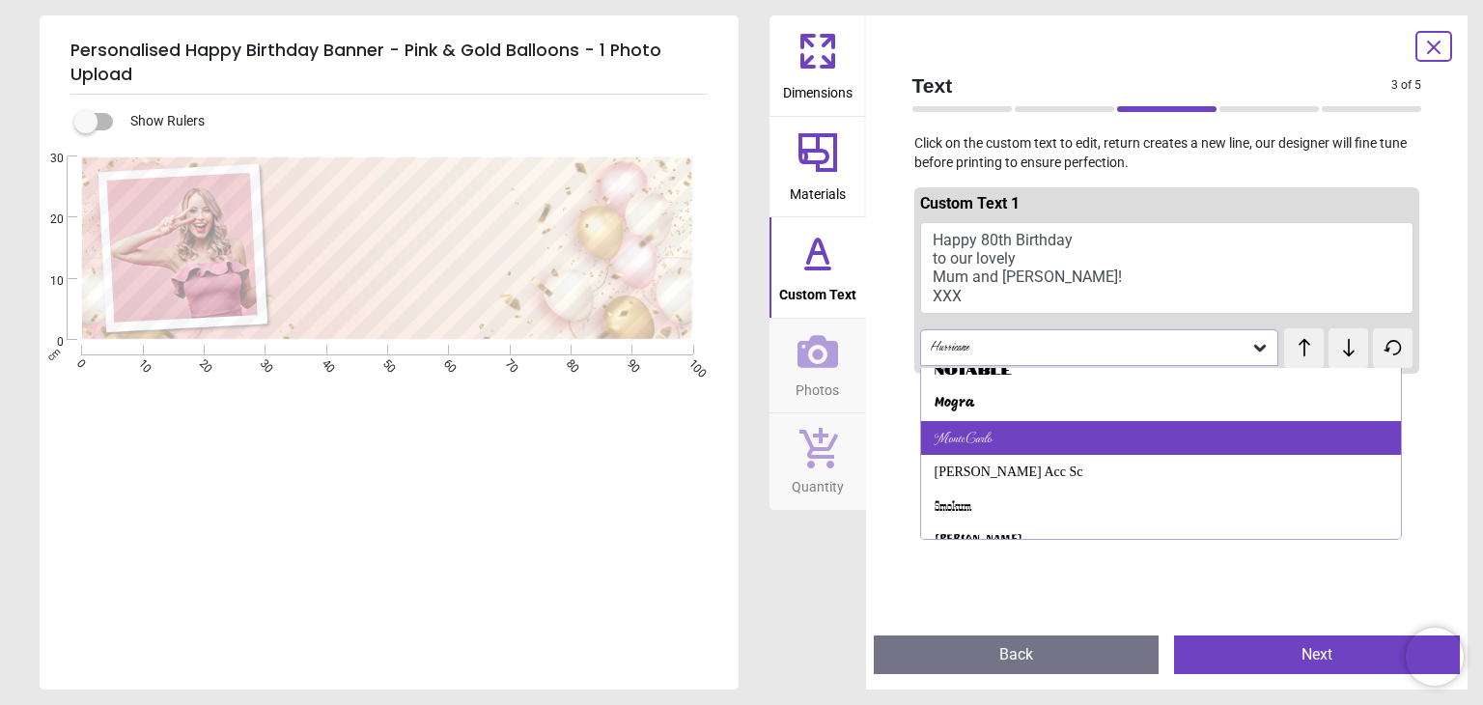
click at [1038, 430] on div "MonteCarlo" at bounding box center [1161, 438] width 480 height 35
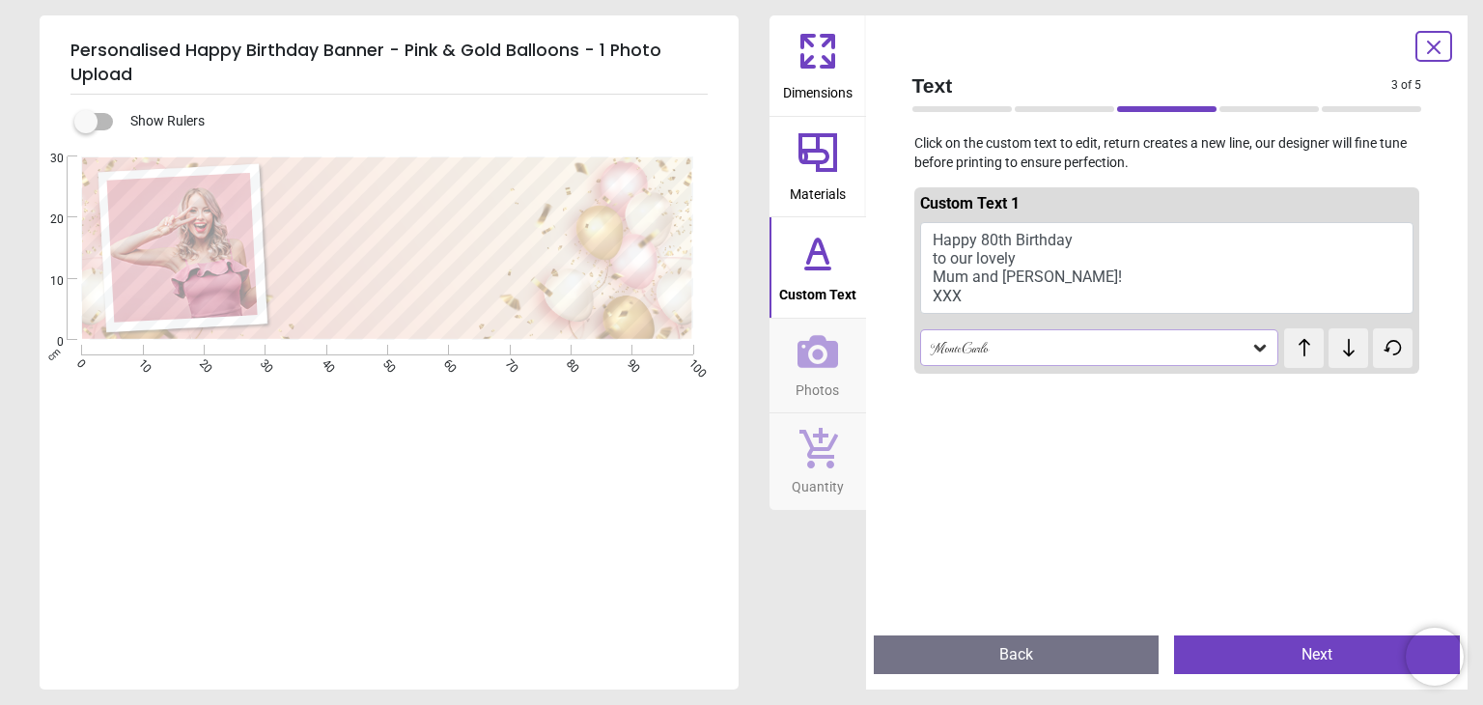
click at [1254, 341] on icon at bounding box center [1260, 347] width 19 height 19
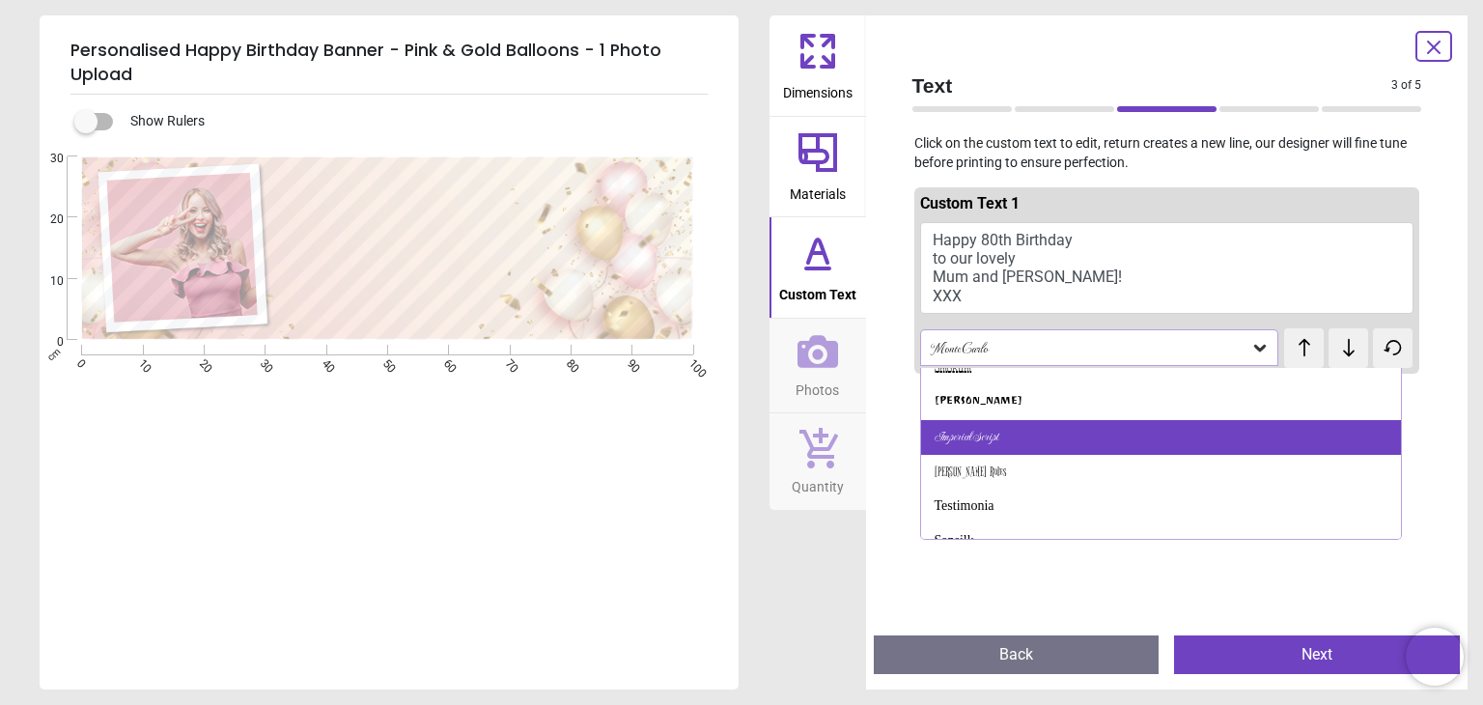
click at [1028, 424] on div "Imperial Script" at bounding box center [1161, 437] width 480 height 35
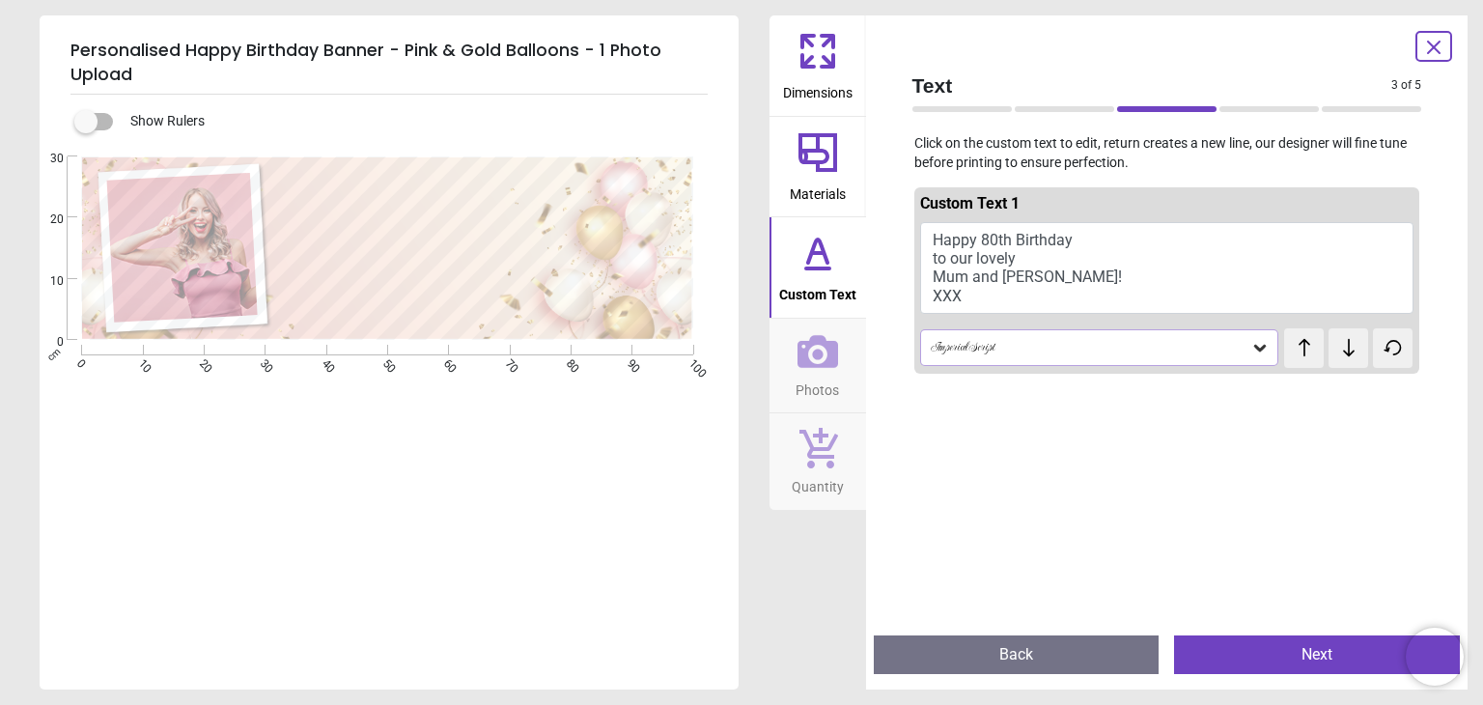
click at [1251, 348] on icon at bounding box center [1260, 347] width 19 height 19
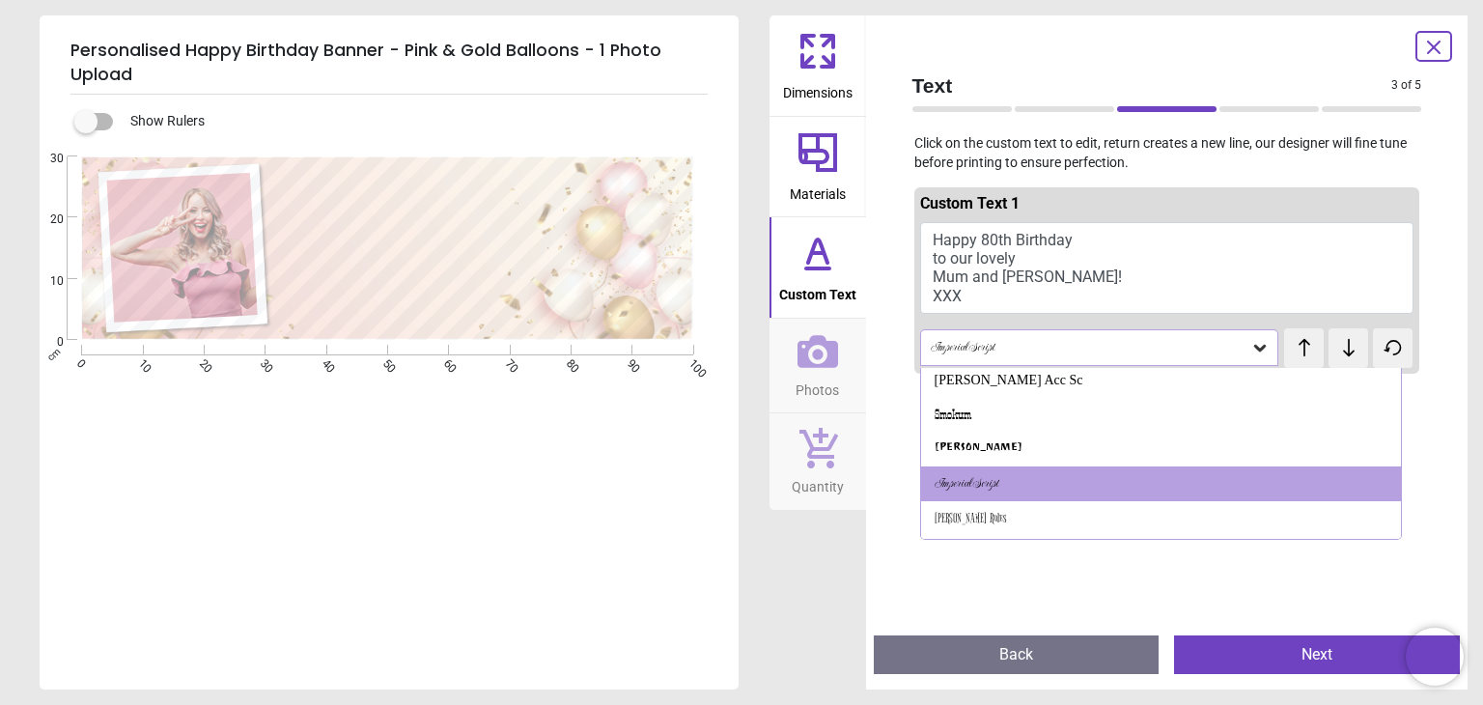
scroll to position [765, 0]
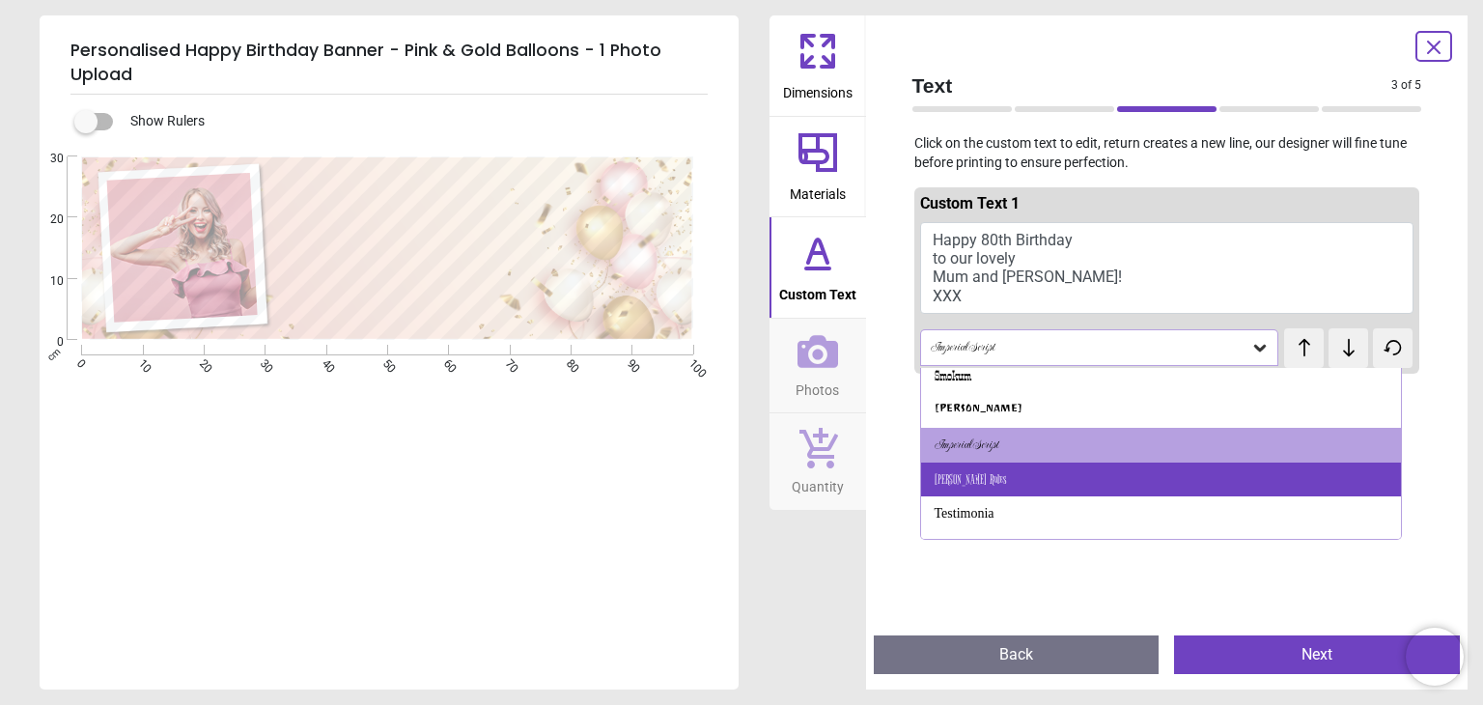
click at [1092, 484] on div "[PERSON_NAME] Rules" at bounding box center [1161, 480] width 480 height 35
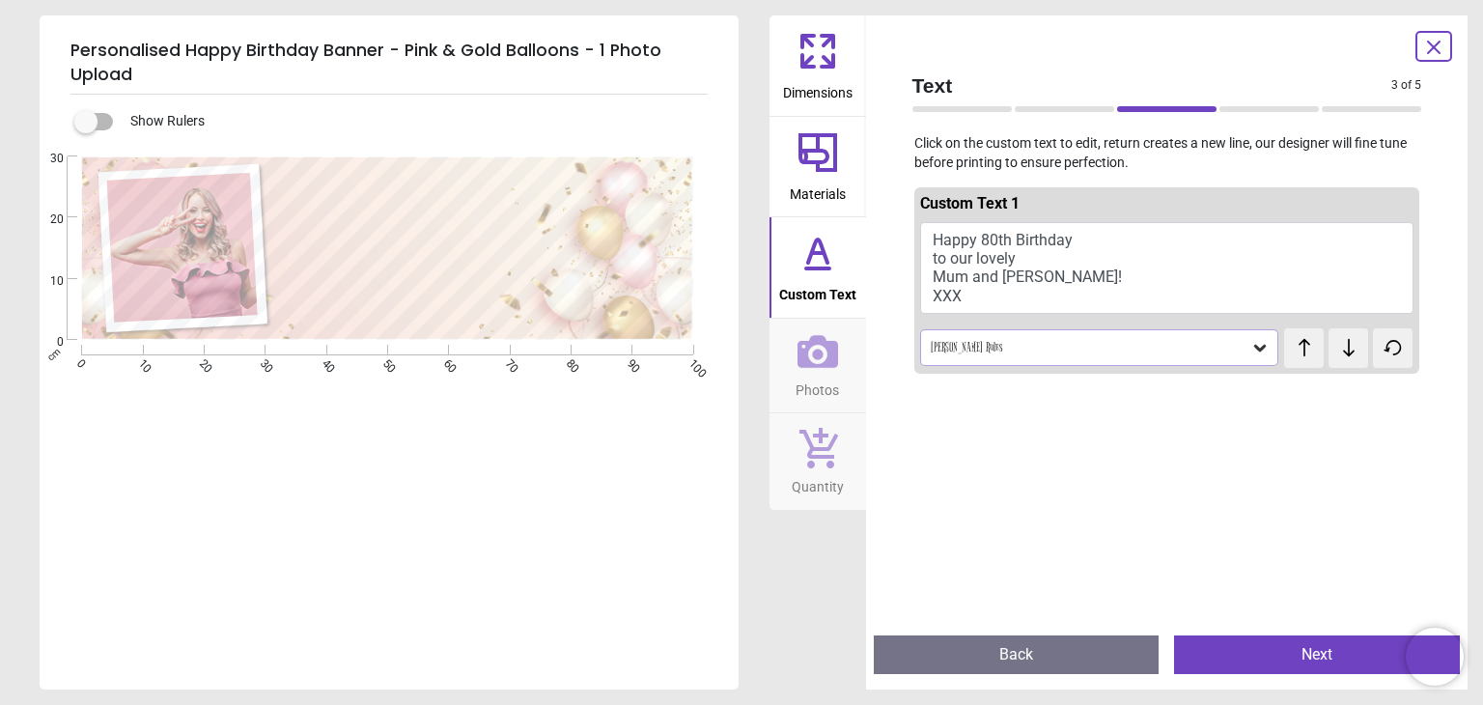
click at [1254, 342] on icon at bounding box center [1260, 347] width 19 height 19
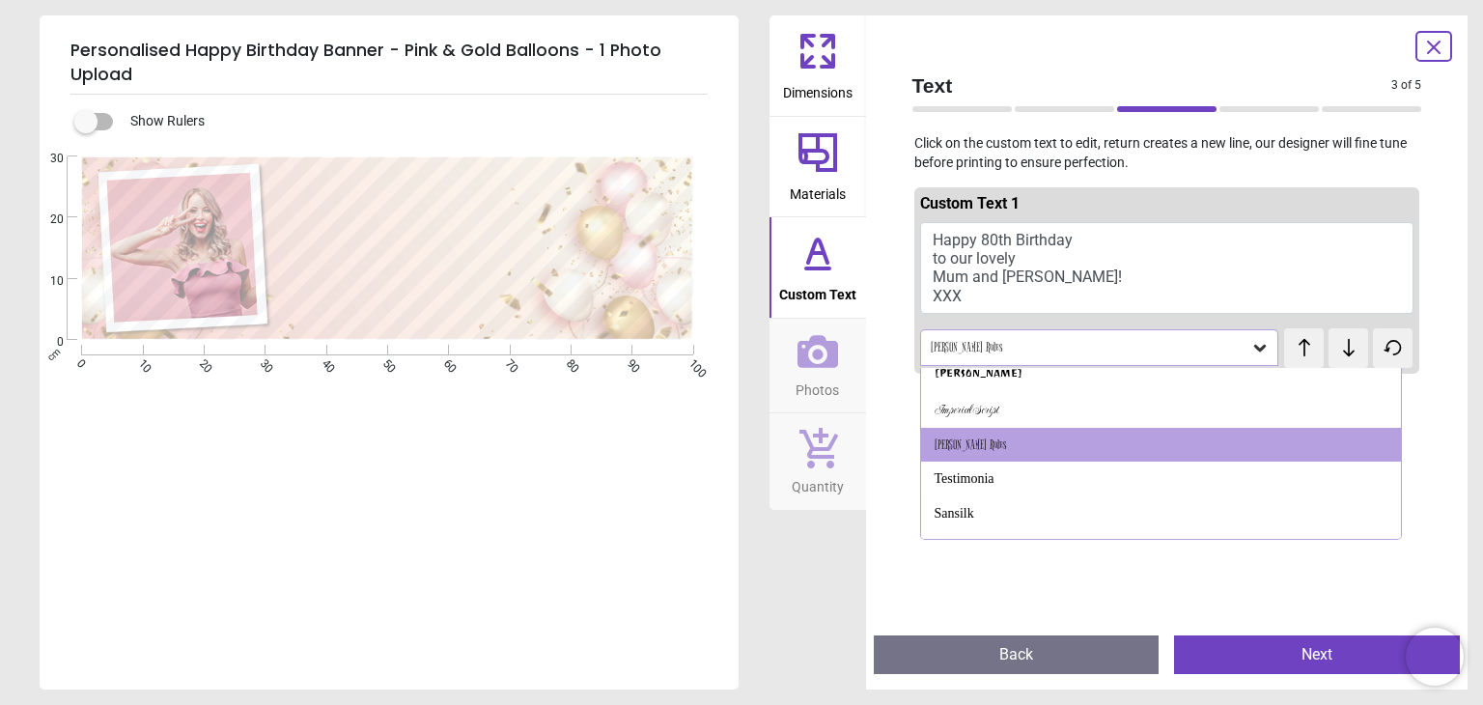
scroll to position [838, 0]
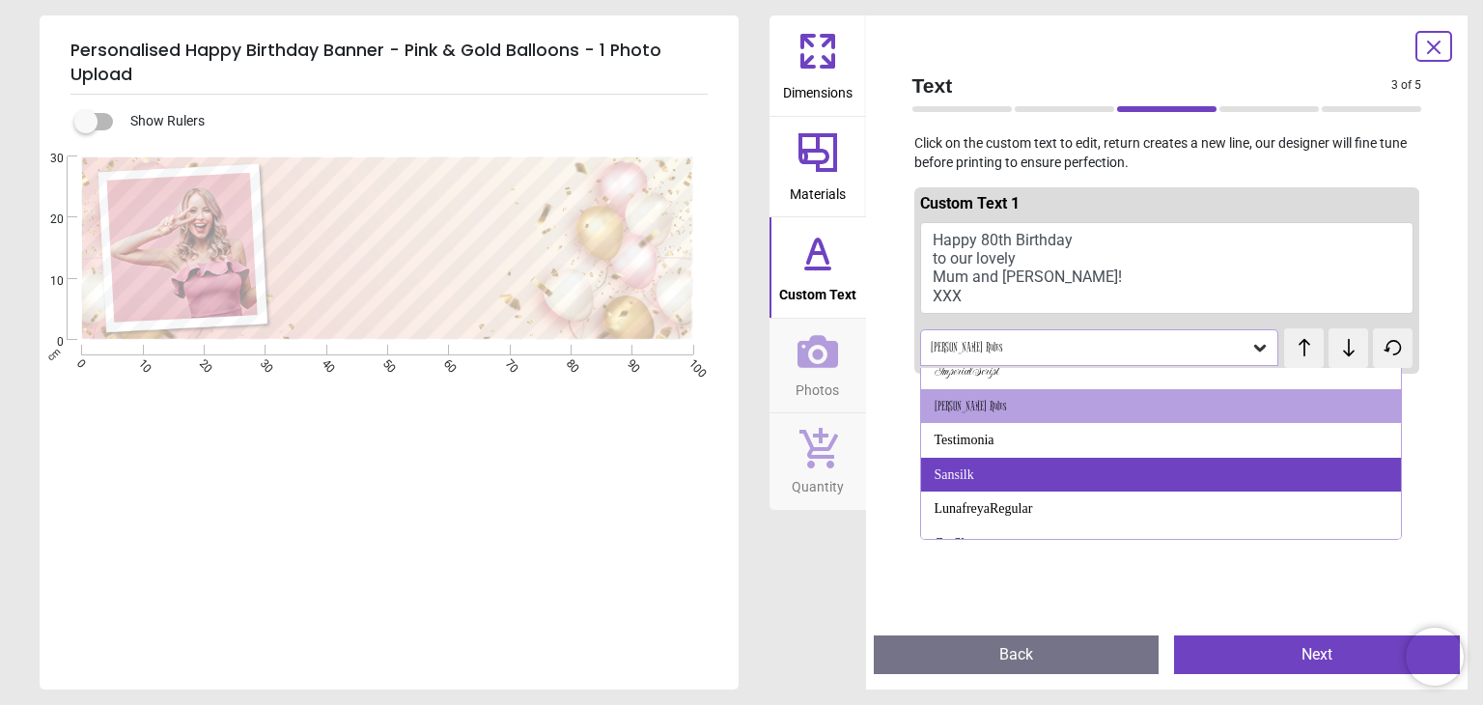
click at [1170, 466] on div "Sansilk" at bounding box center [1161, 475] width 480 height 35
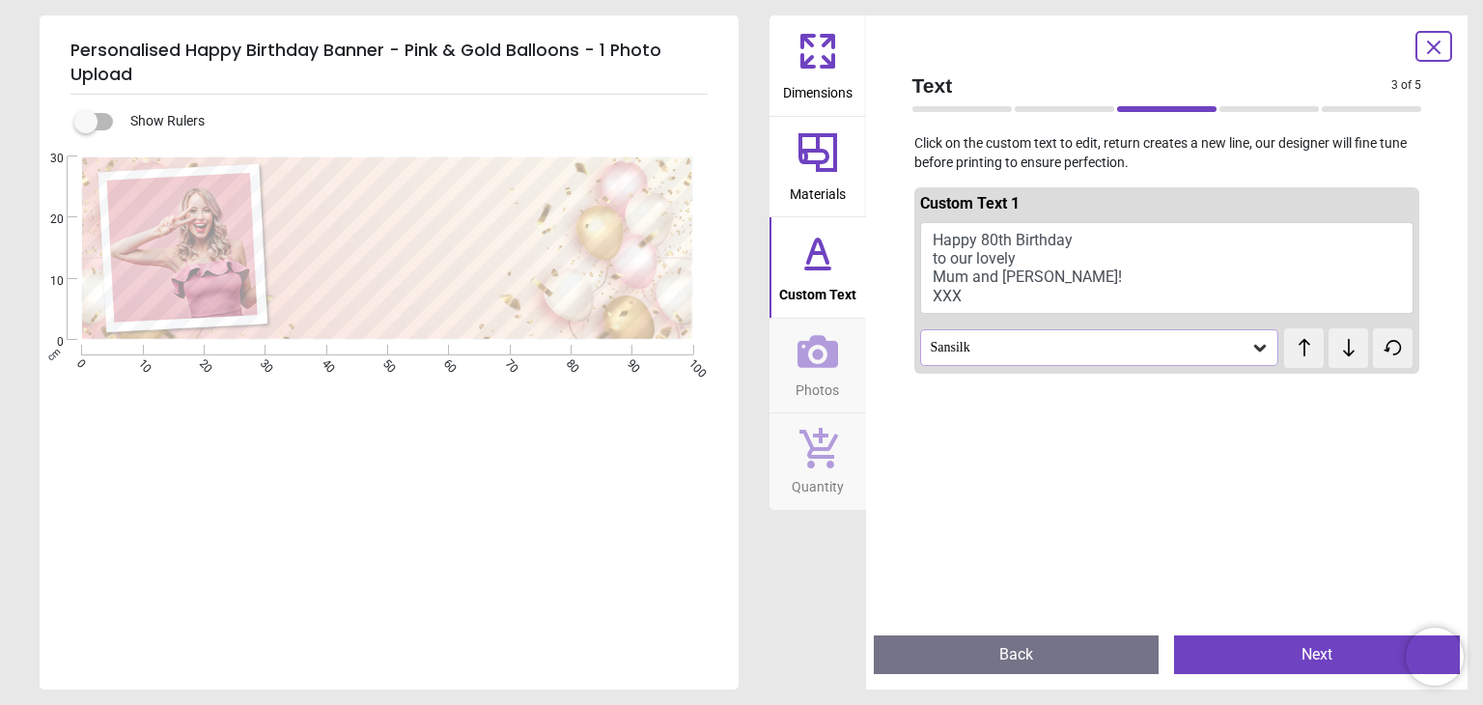
click at [1255, 345] on icon at bounding box center [1260, 347] width 19 height 19
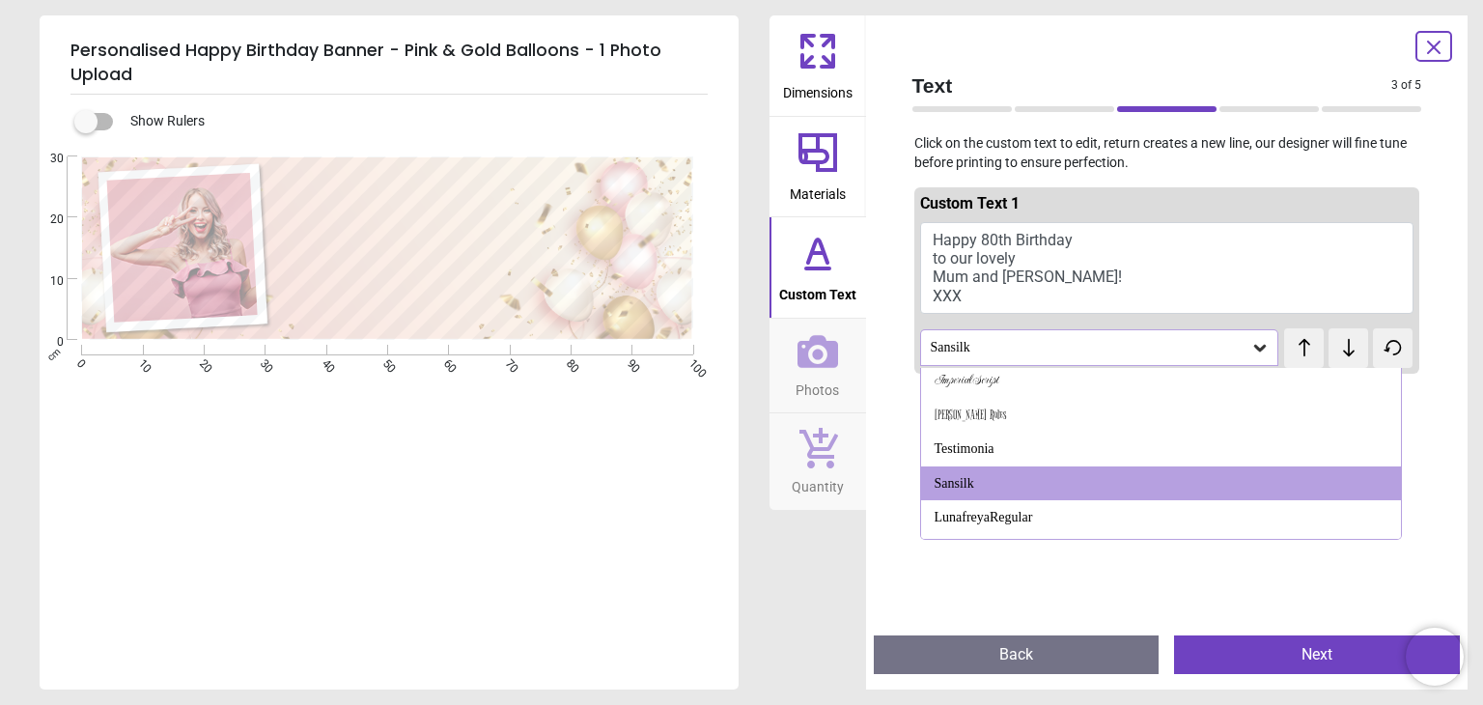
scroll to position [868, 0]
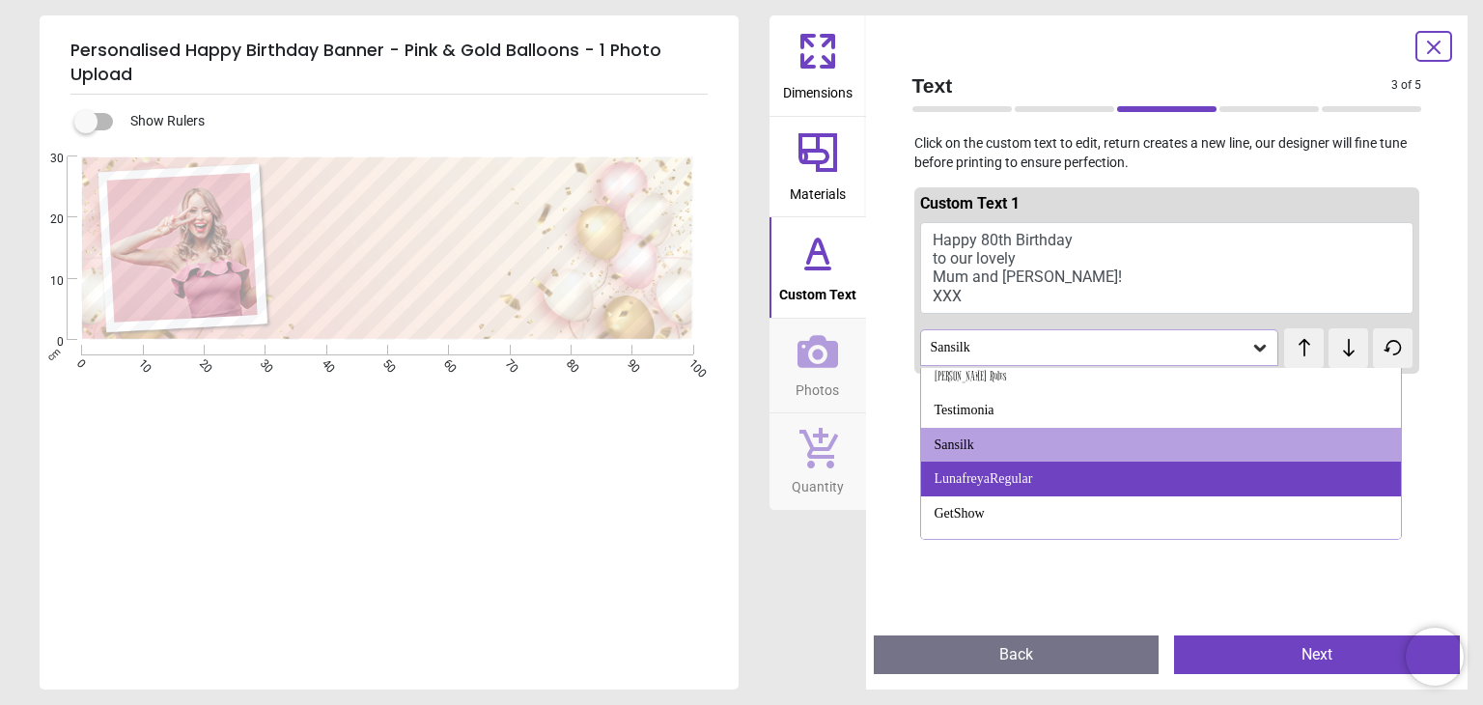
click at [1218, 489] on div "LunafreyaRegular" at bounding box center [1161, 479] width 480 height 35
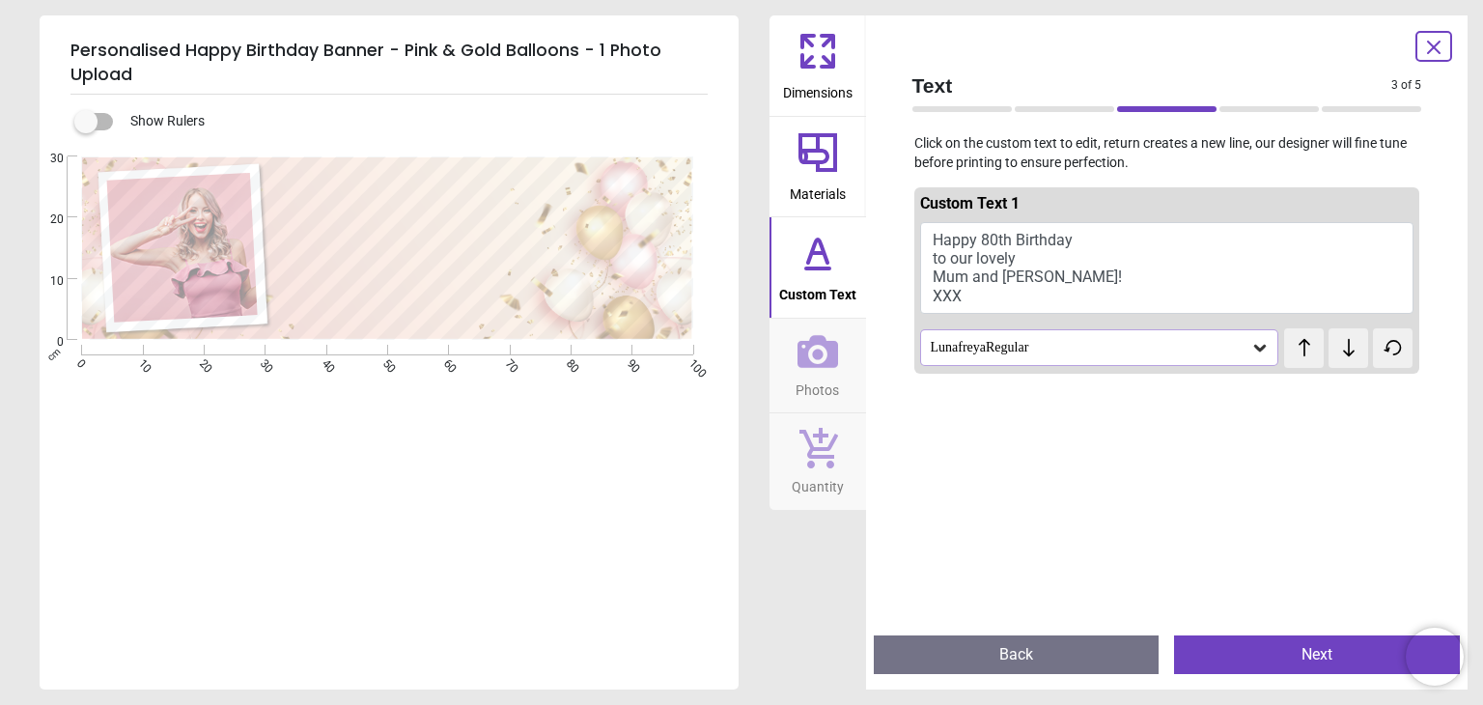
click at [1251, 347] on icon at bounding box center [1260, 347] width 19 height 19
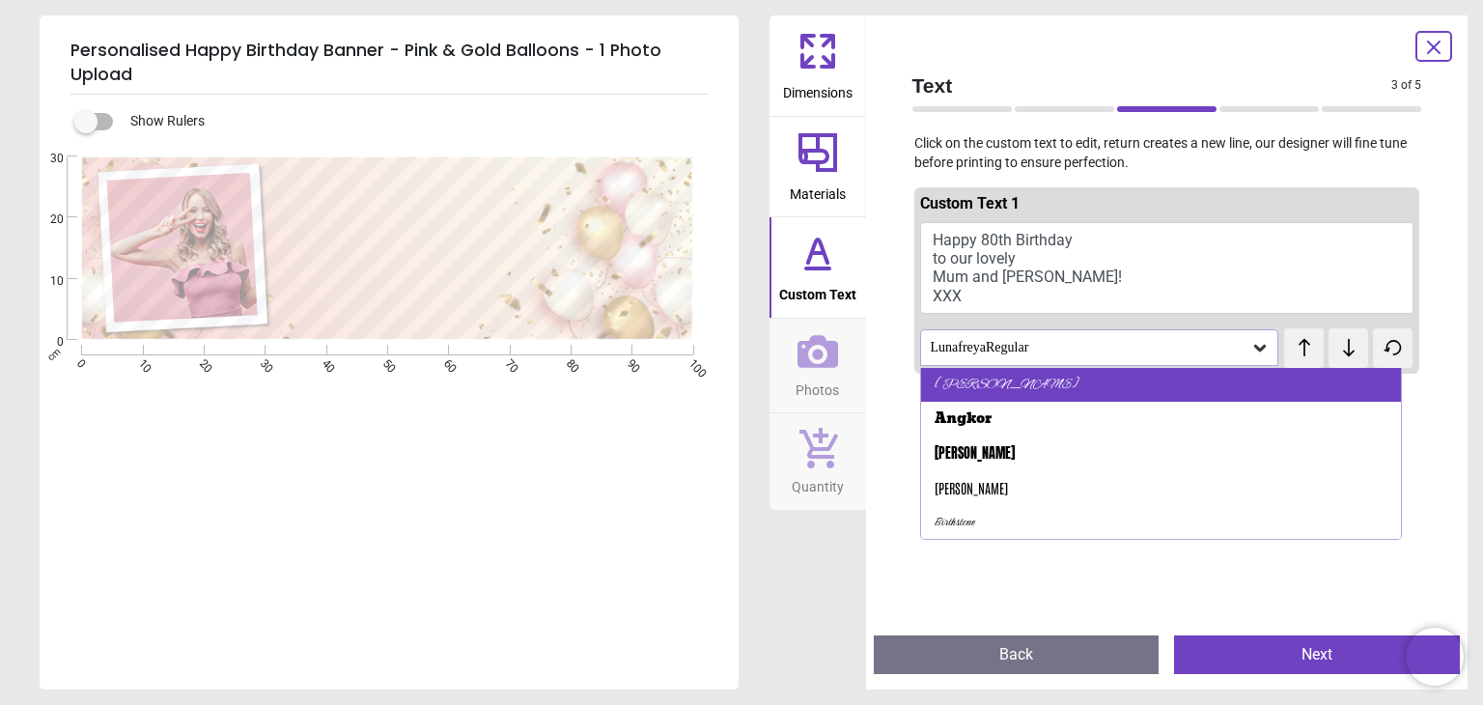
click at [1095, 385] on div "[PERSON_NAME]" at bounding box center [1161, 385] width 480 height 35
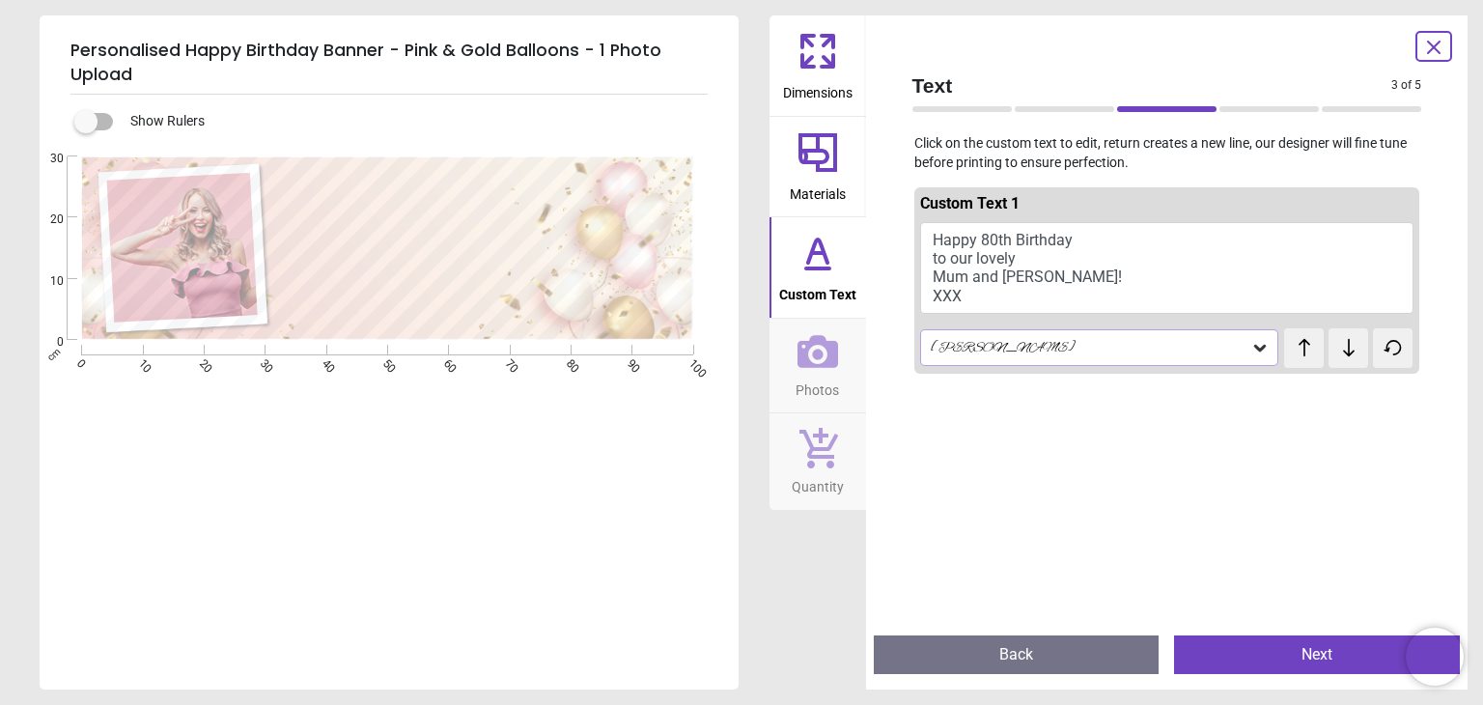
click at [1252, 346] on icon at bounding box center [1260, 347] width 19 height 19
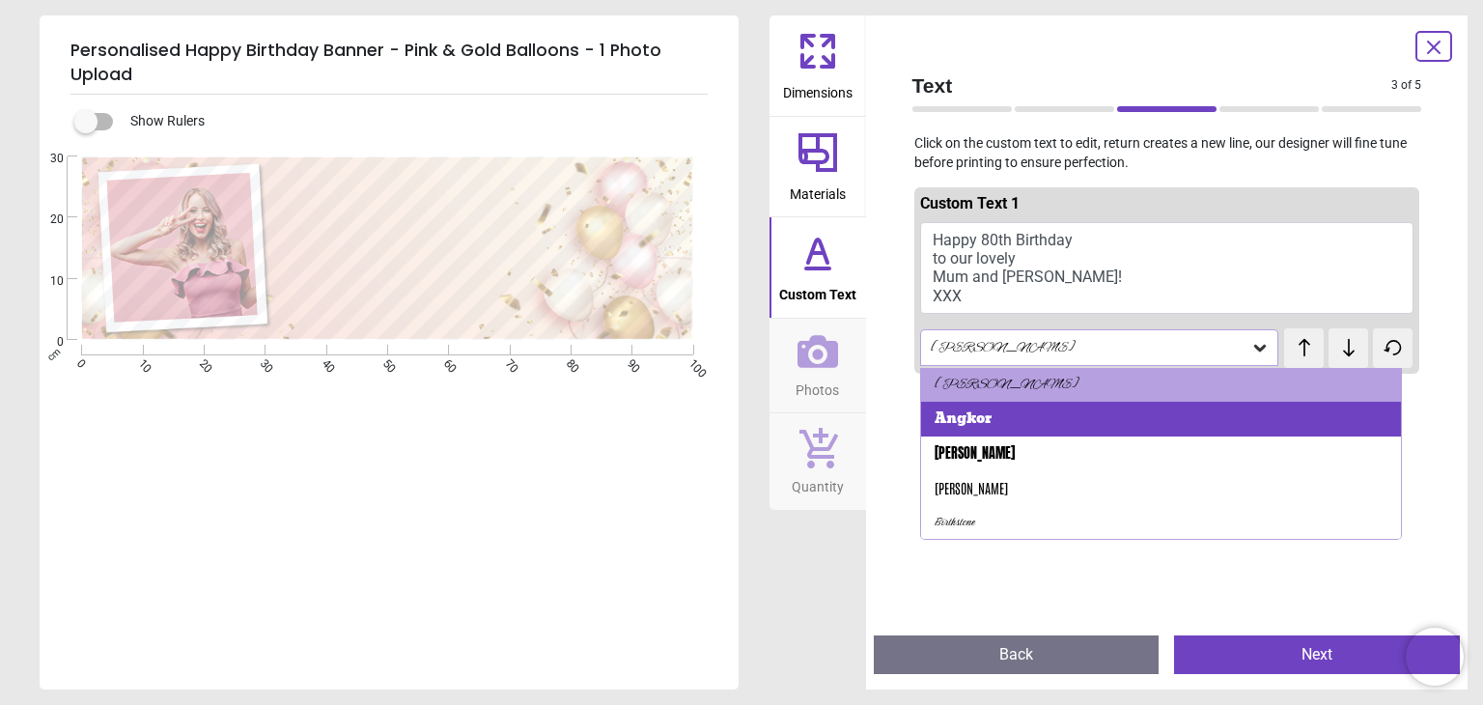
click at [1083, 415] on div "Angkor" at bounding box center [1161, 419] width 480 height 35
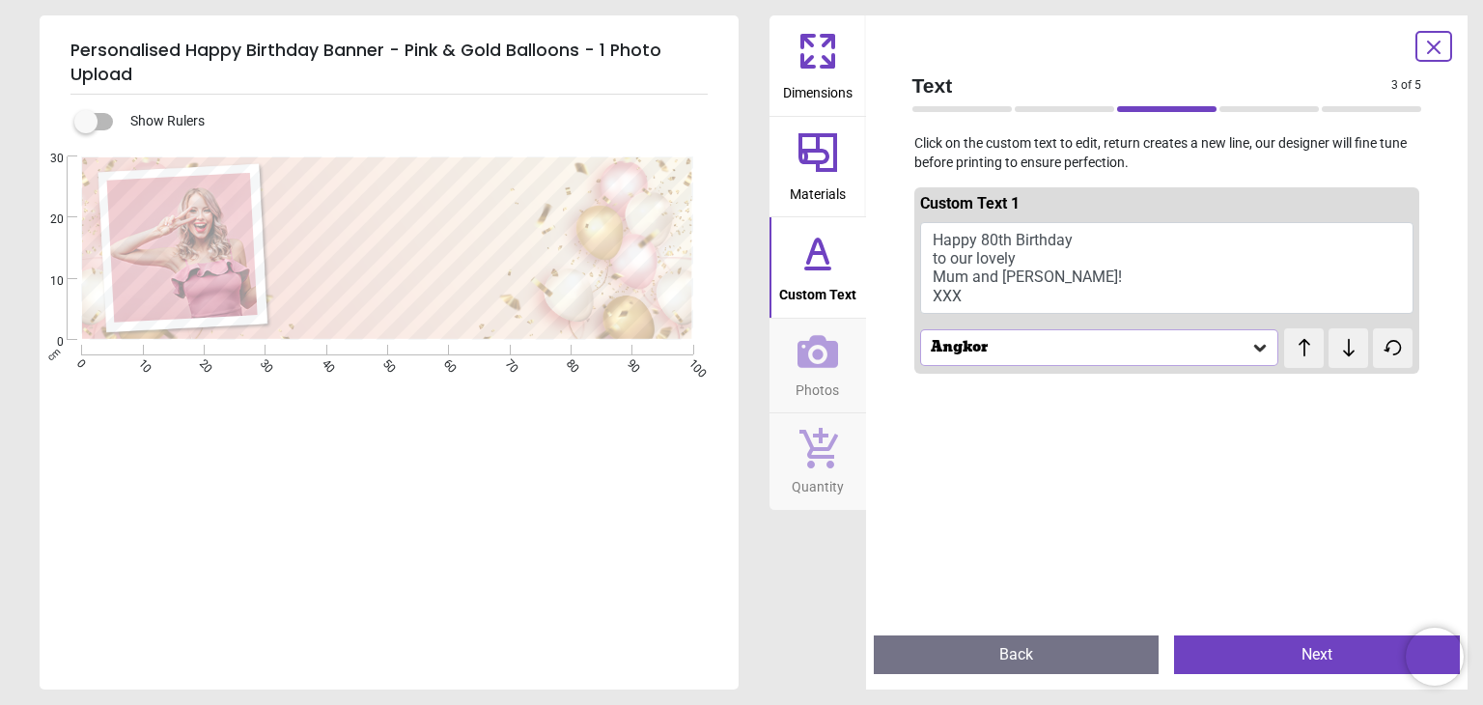
click at [1253, 344] on icon at bounding box center [1260, 347] width 19 height 19
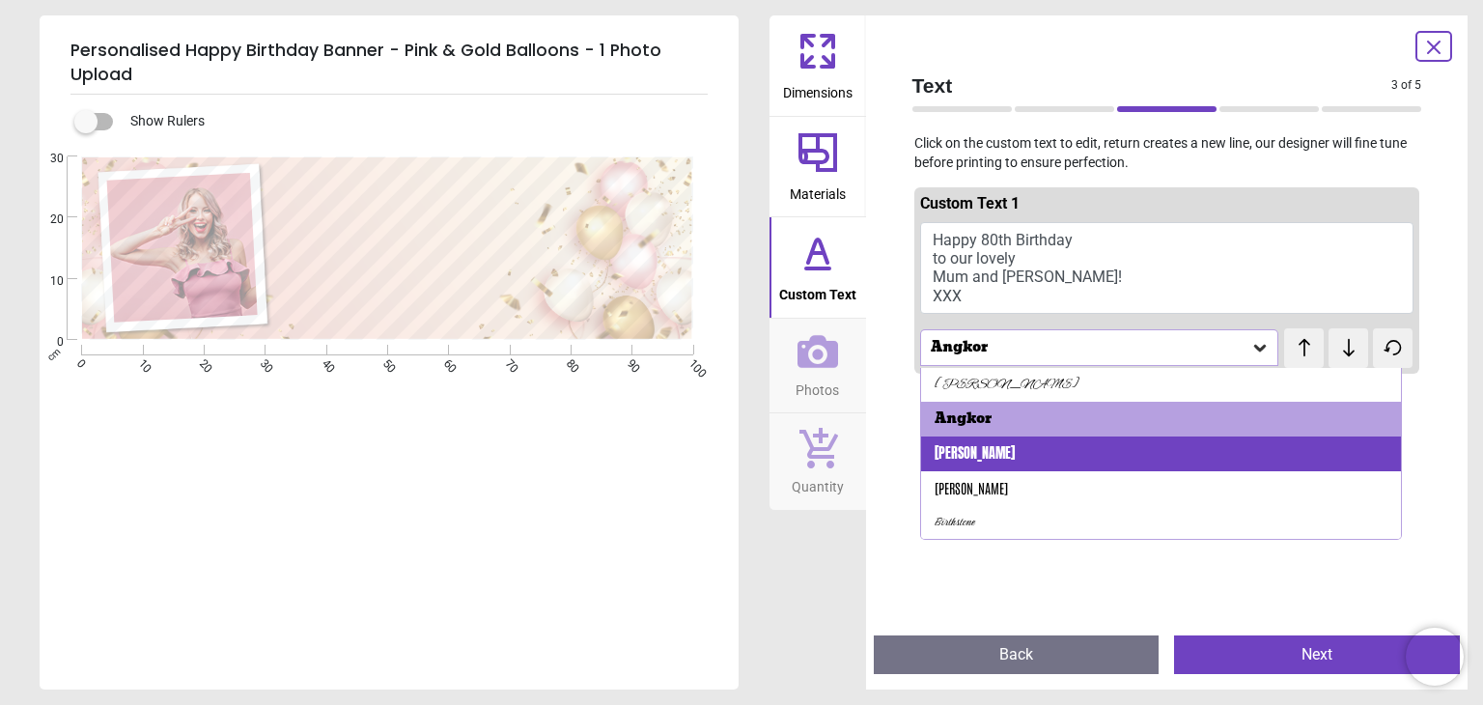
click at [990, 441] on div "[PERSON_NAME]" at bounding box center [1161, 453] width 480 height 35
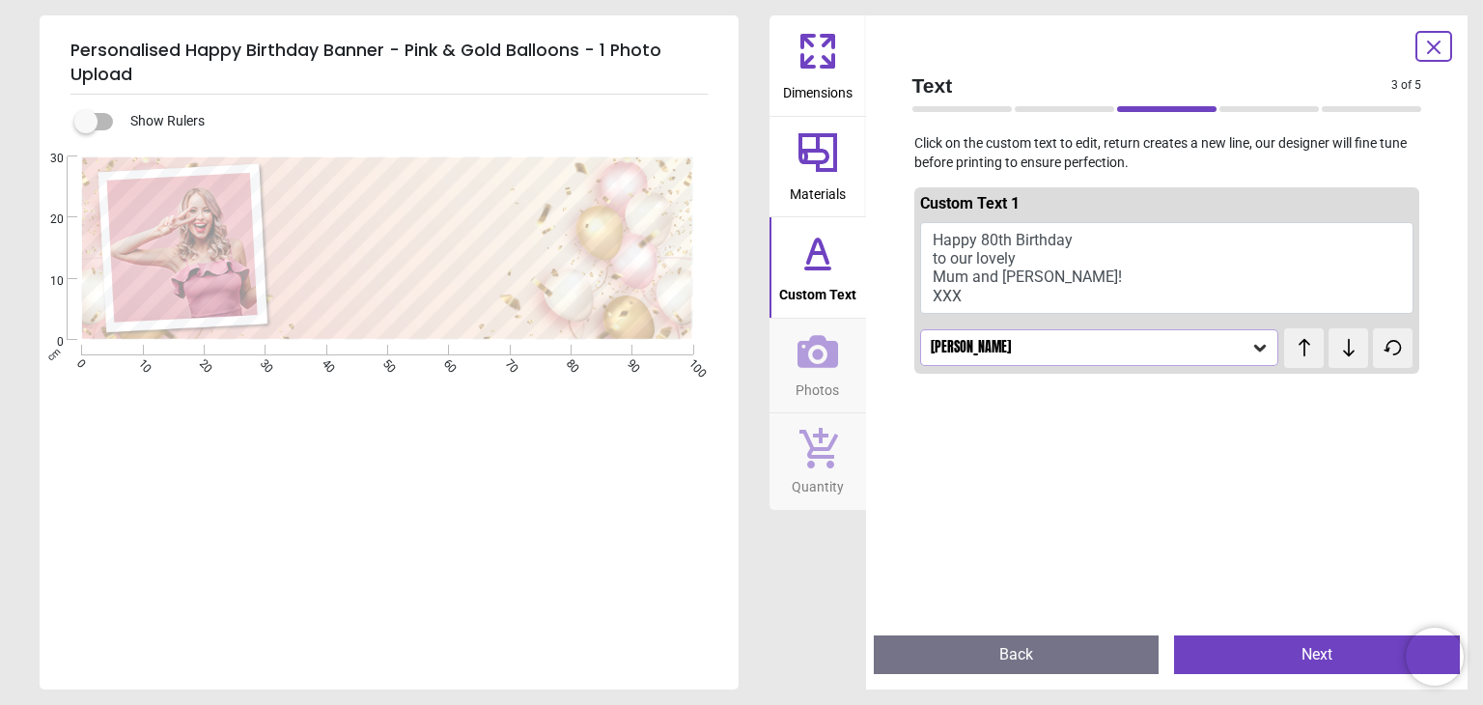
click at [1251, 345] on icon at bounding box center [1260, 347] width 19 height 19
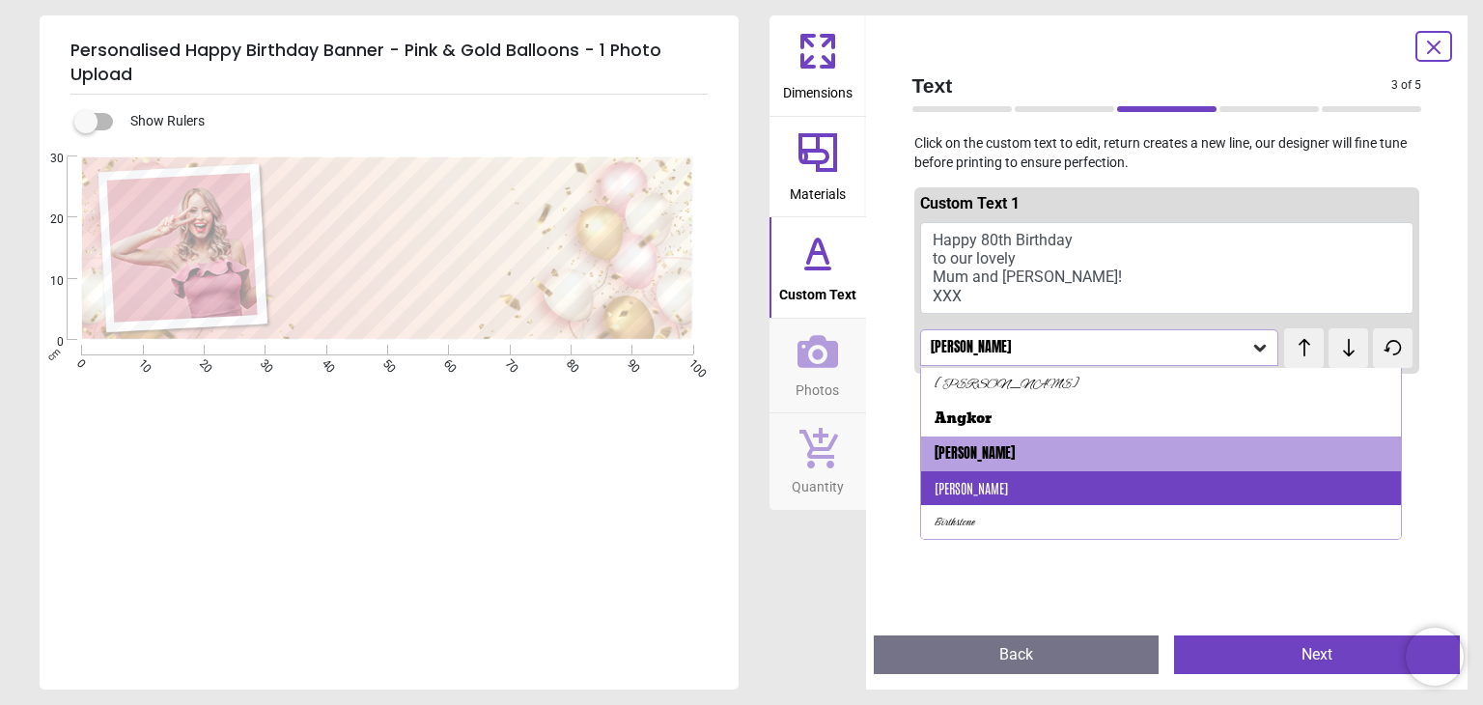
click at [994, 492] on div "[PERSON_NAME]" at bounding box center [1161, 488] width 480 height 35
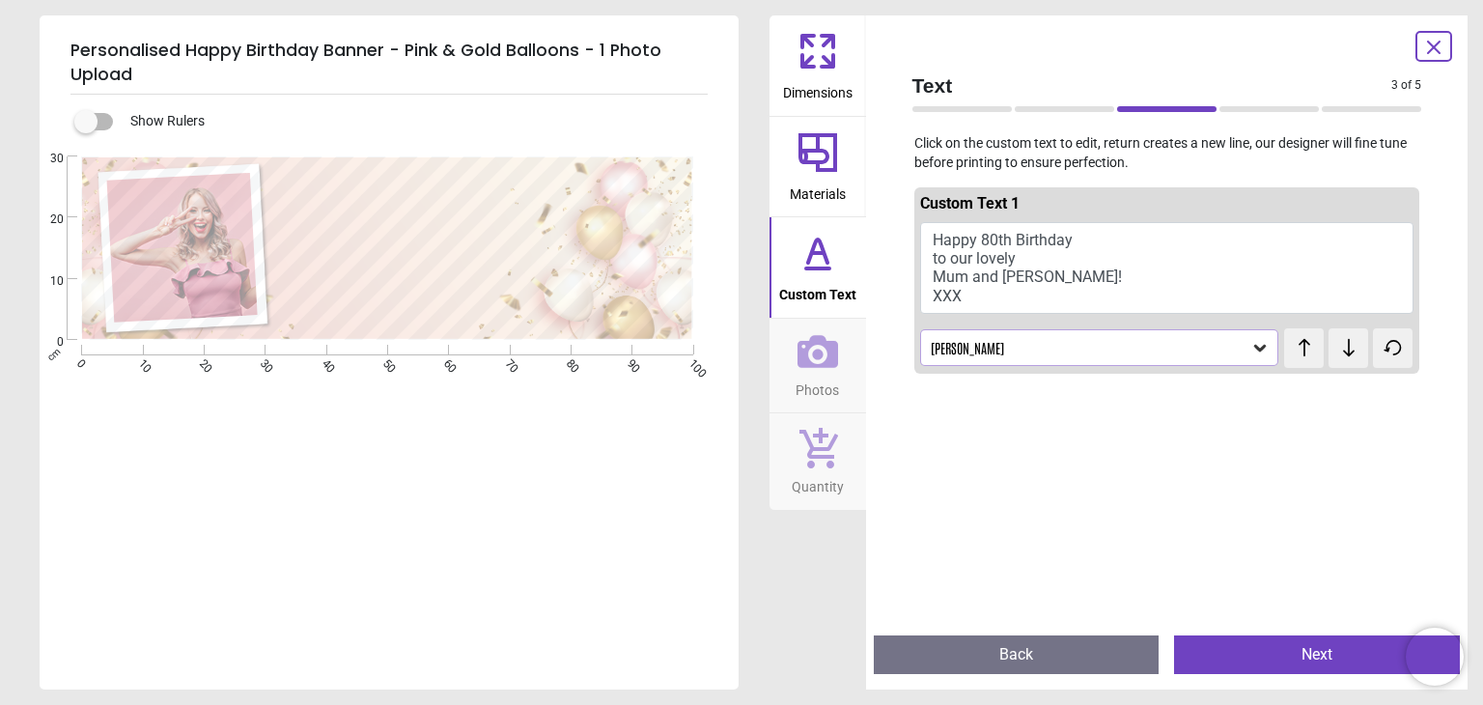
click at [1254, 348] on icon at bounding box center [1260, 349] width 12 height 7
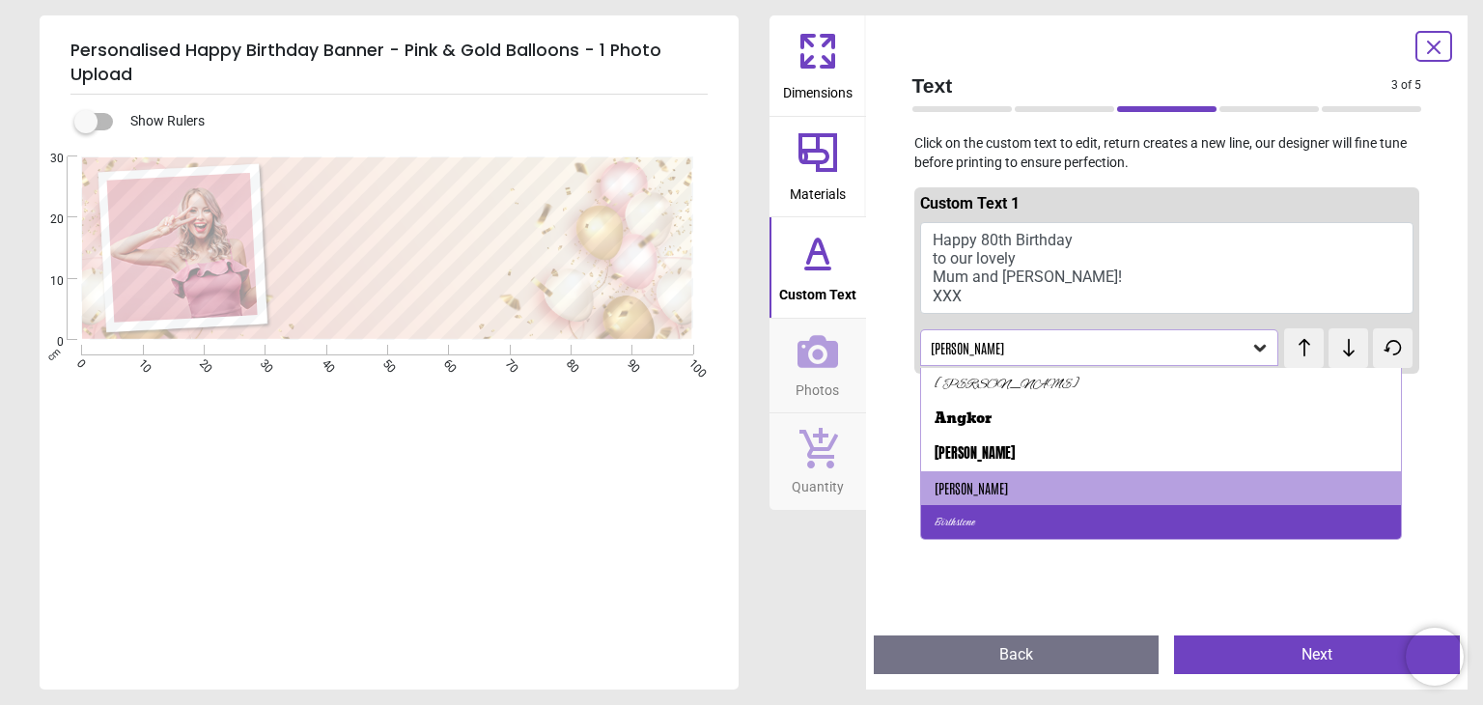
click at [1005, 520] on div "Birthstone" at bounding box center [1161, 522] width 480 height 35
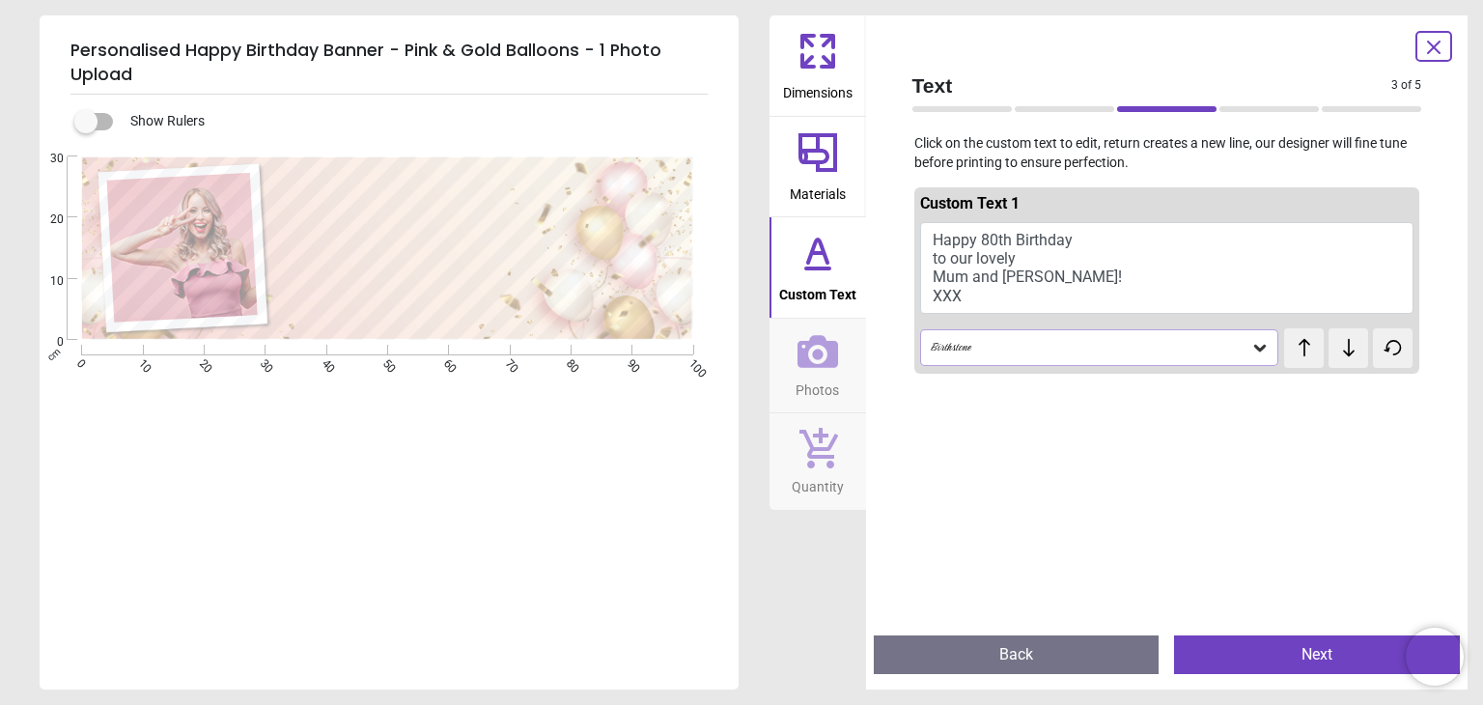
click at [1254, 346] on icon at bounding box center [1260, 349] width 12 height 7
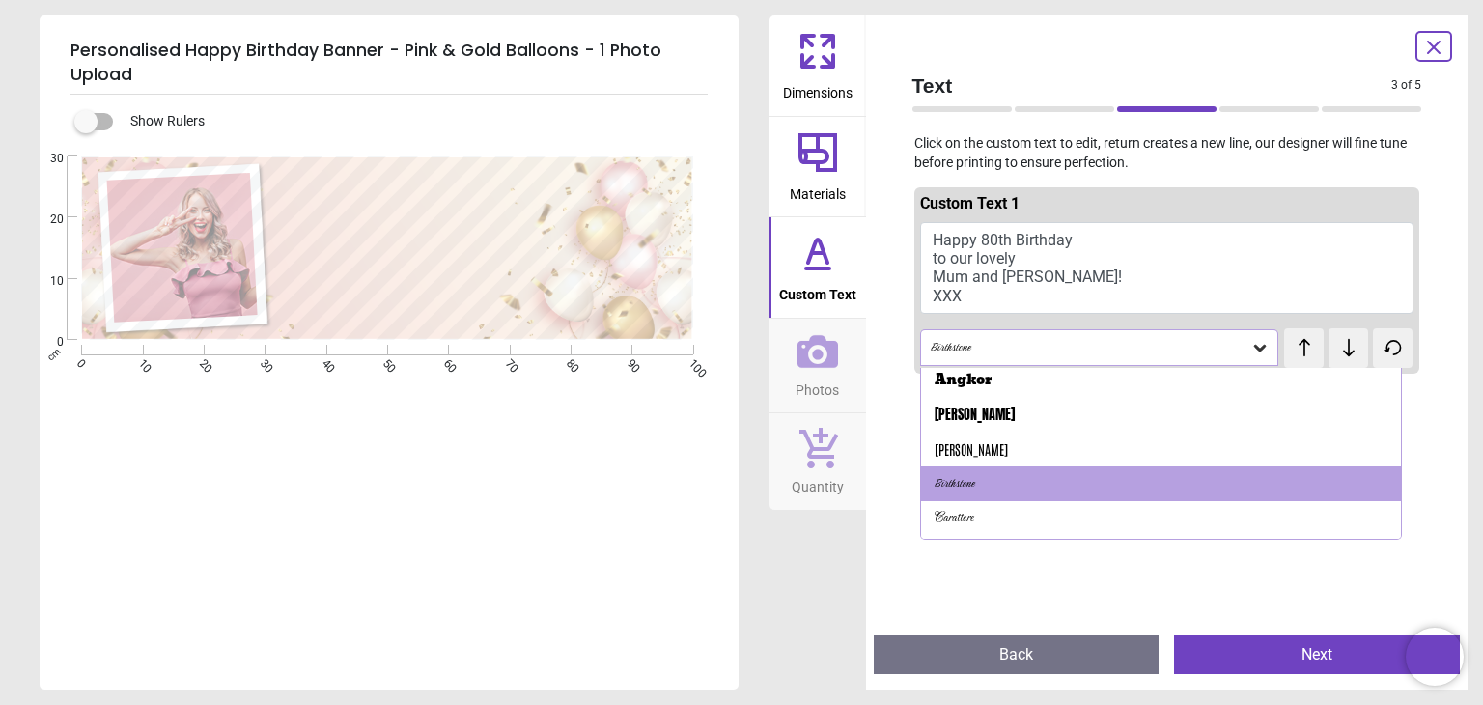
scroll to position [77, 0]
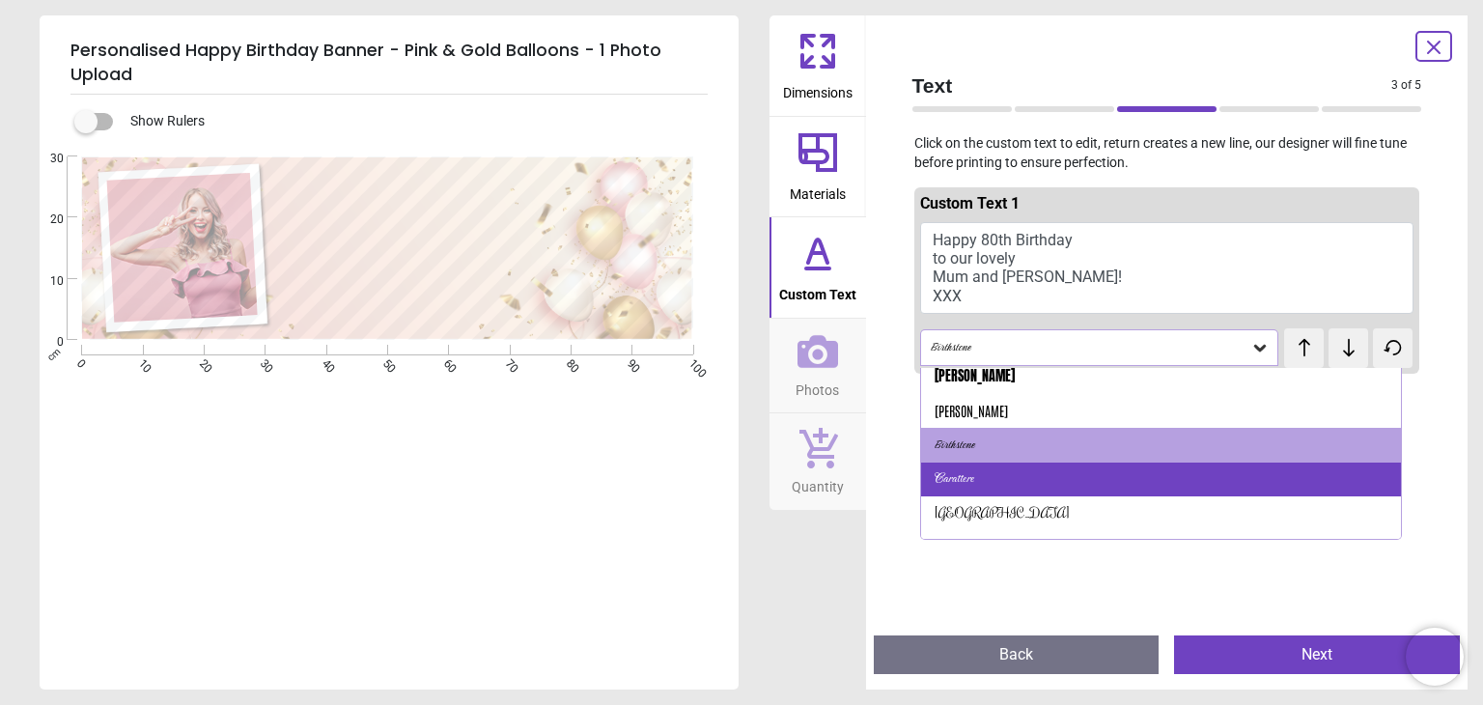
click at [1103, 477] on div "Carattere" at bounding box center [1161, 480] width 480 height 35
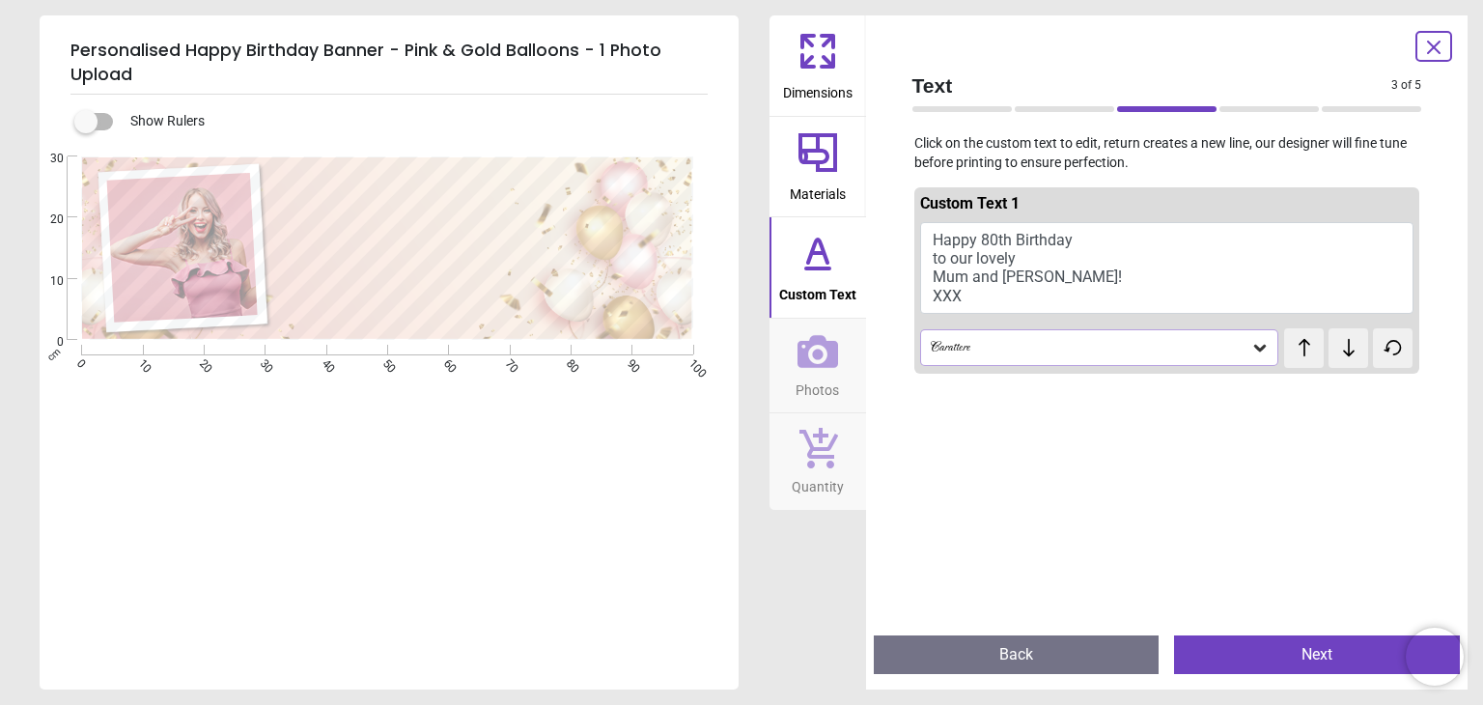
click at [1251, 342] on icon at bounding box center [1260, 347] width 19 height 19
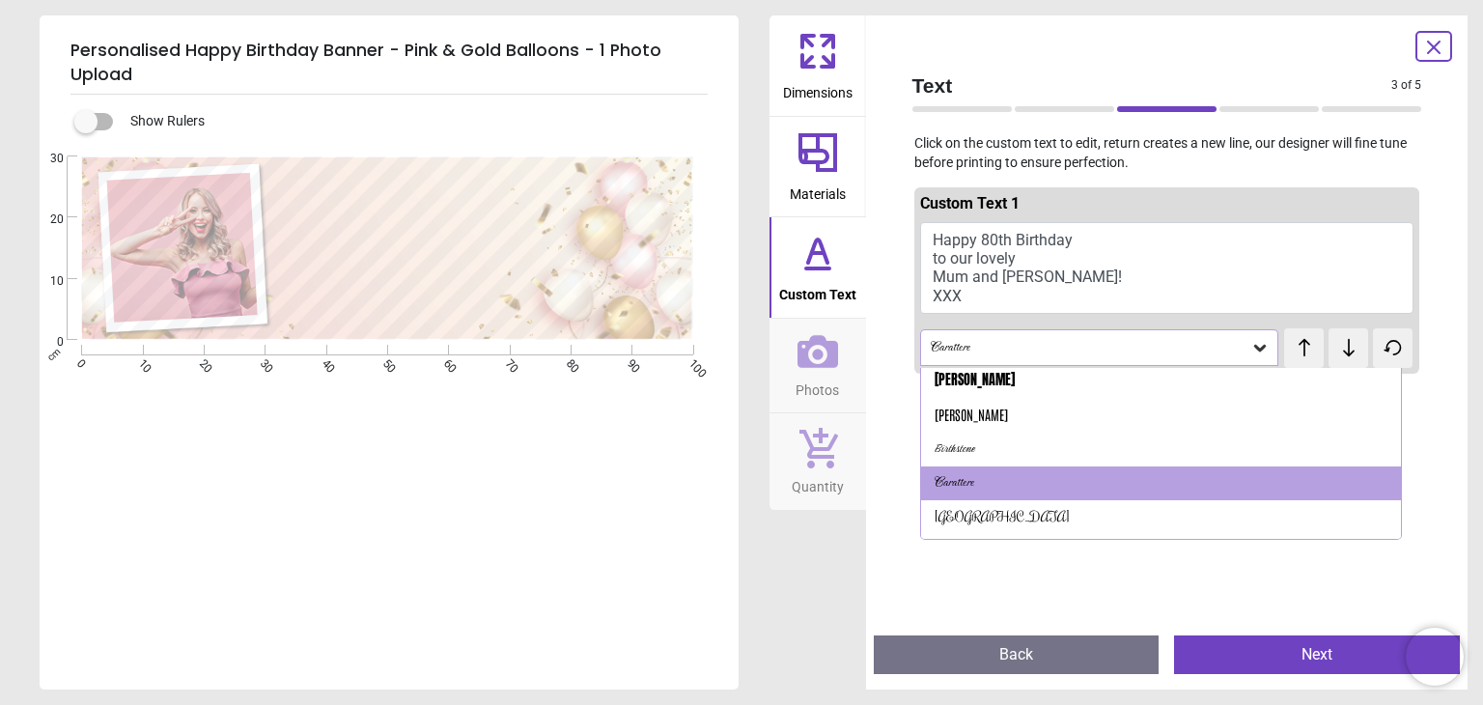
scroll to position [112, 0]
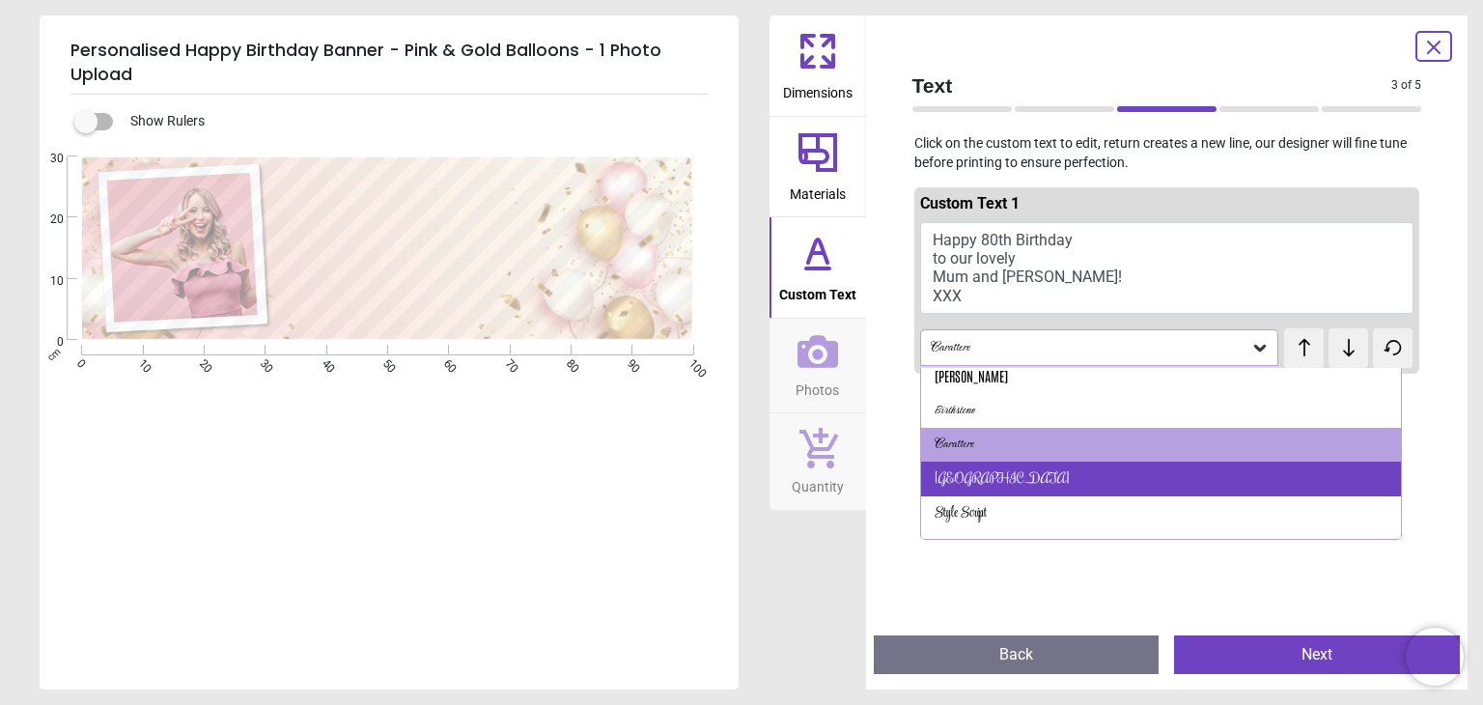
click at [1080, 470] on div "[GEOGRAPHIC_DATA]" at bounding box center [1161, 479] width 480 height 35
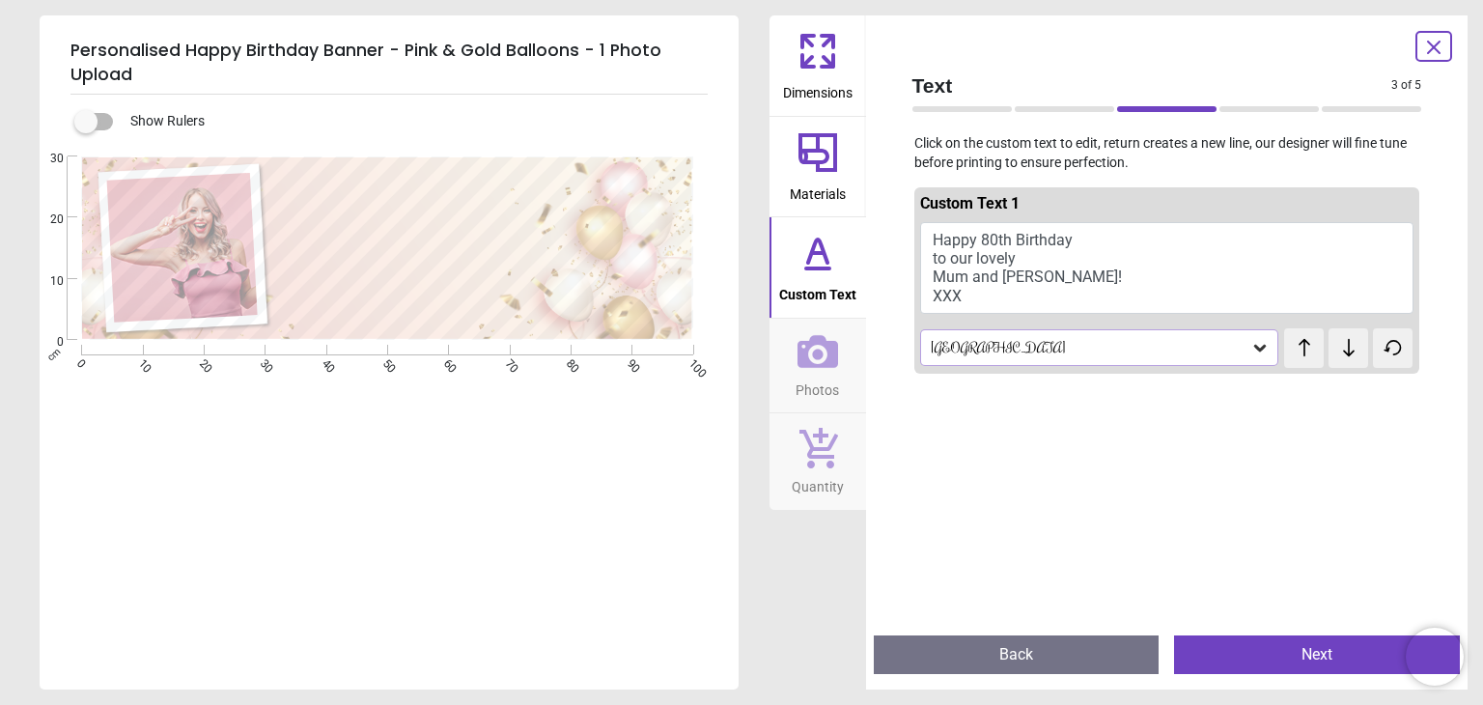
click at [1312, 650] on button "Next" at bounding box center [1317, 654] width 286 height 39
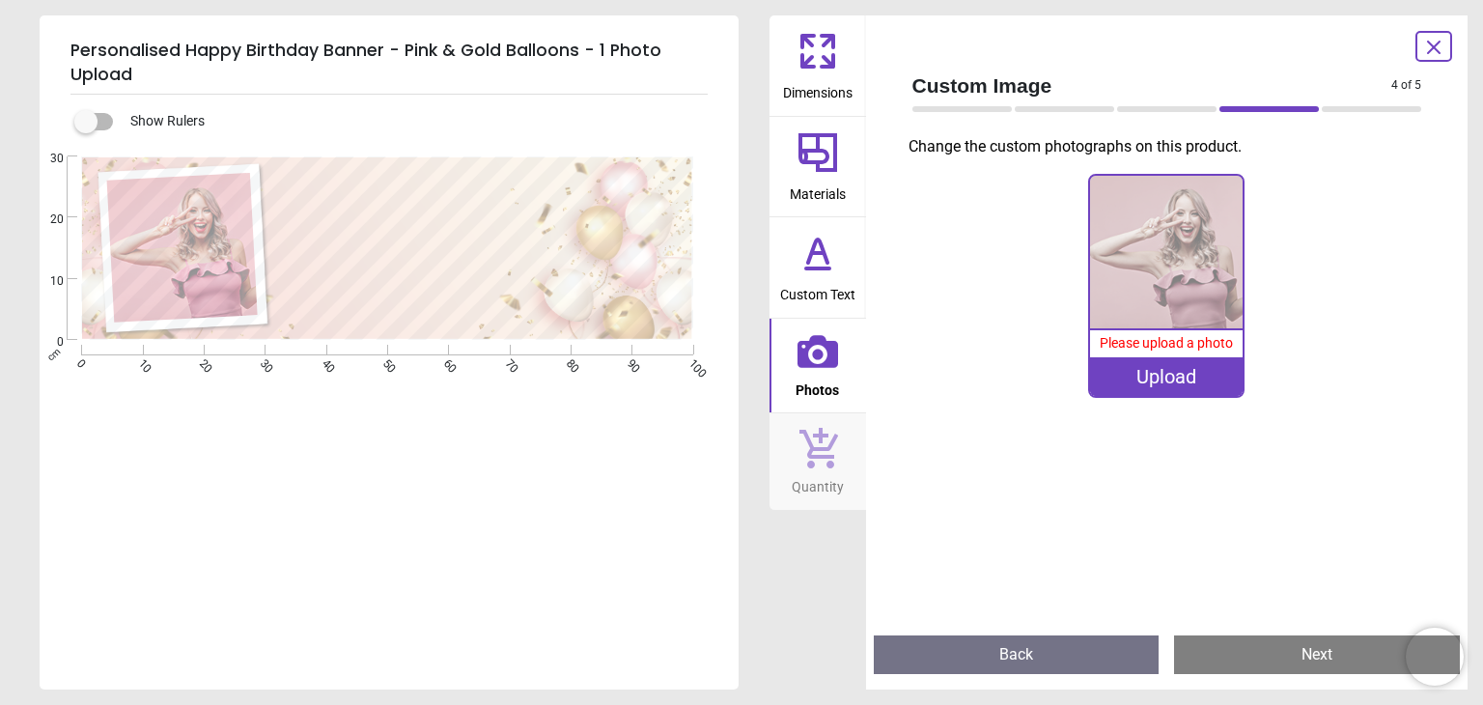
click at [1169, 293] on img at bounding box center [1166, 252] width 153 height 153
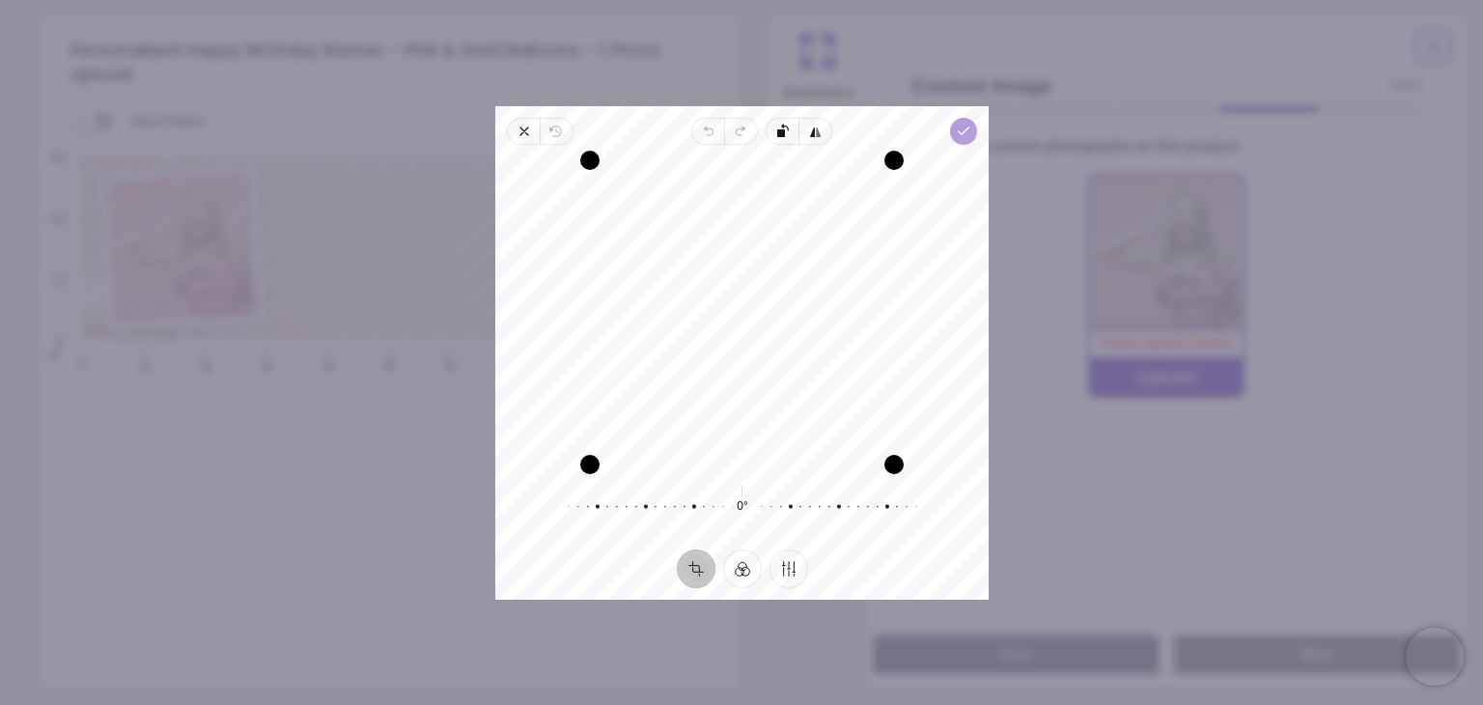
click at [962, 135] on icon "button" at bounding box center [963, 131] width 15 height 15
